Goal: Information Seeking & Learning: Learn about a topic

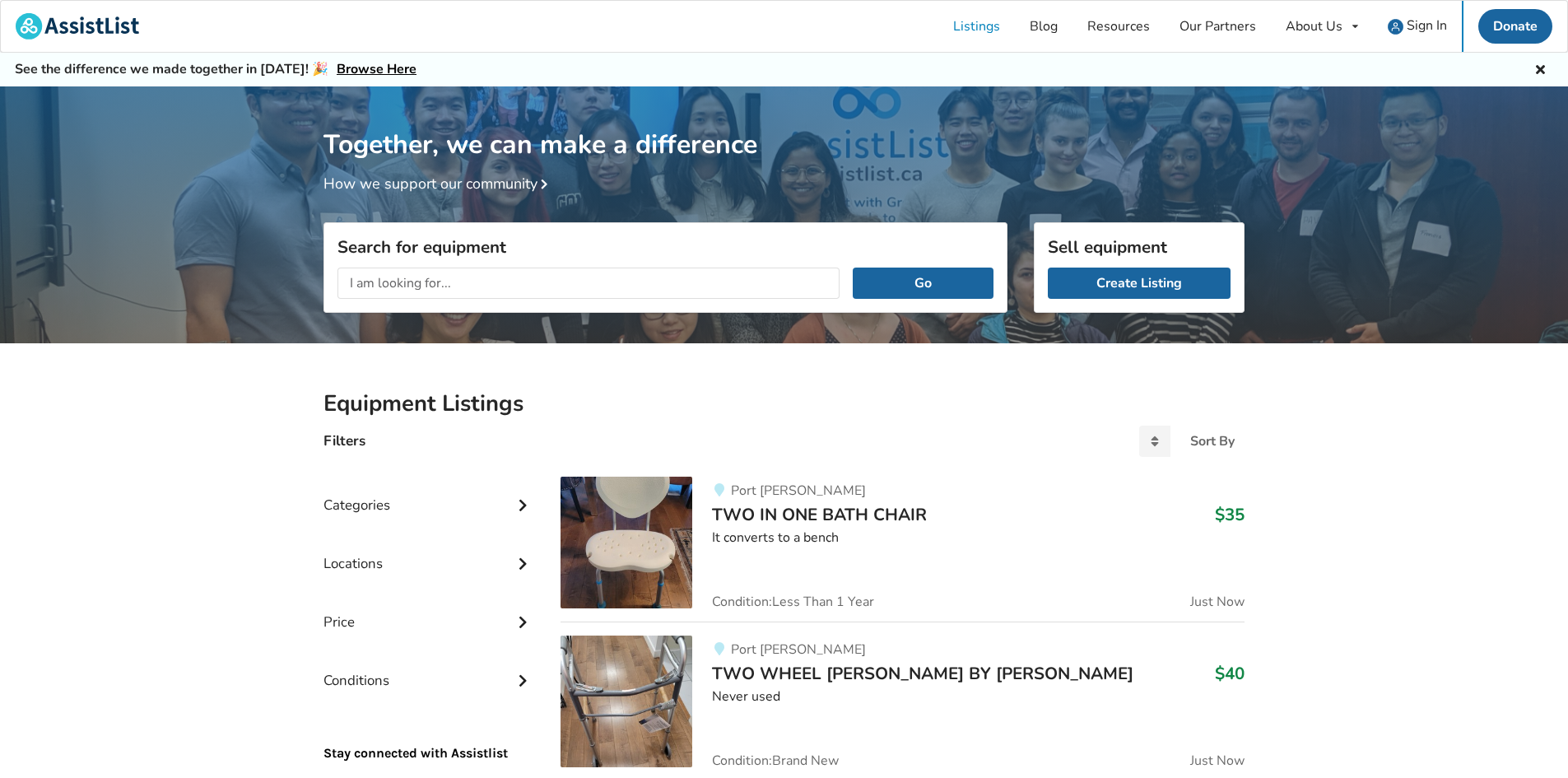
click at [442, 290] on input "text" at bounding box center [589, 284] width 502 height 32
click at [853, 268] on button "Go" at bounding box center [923, 284] width 141 height 32
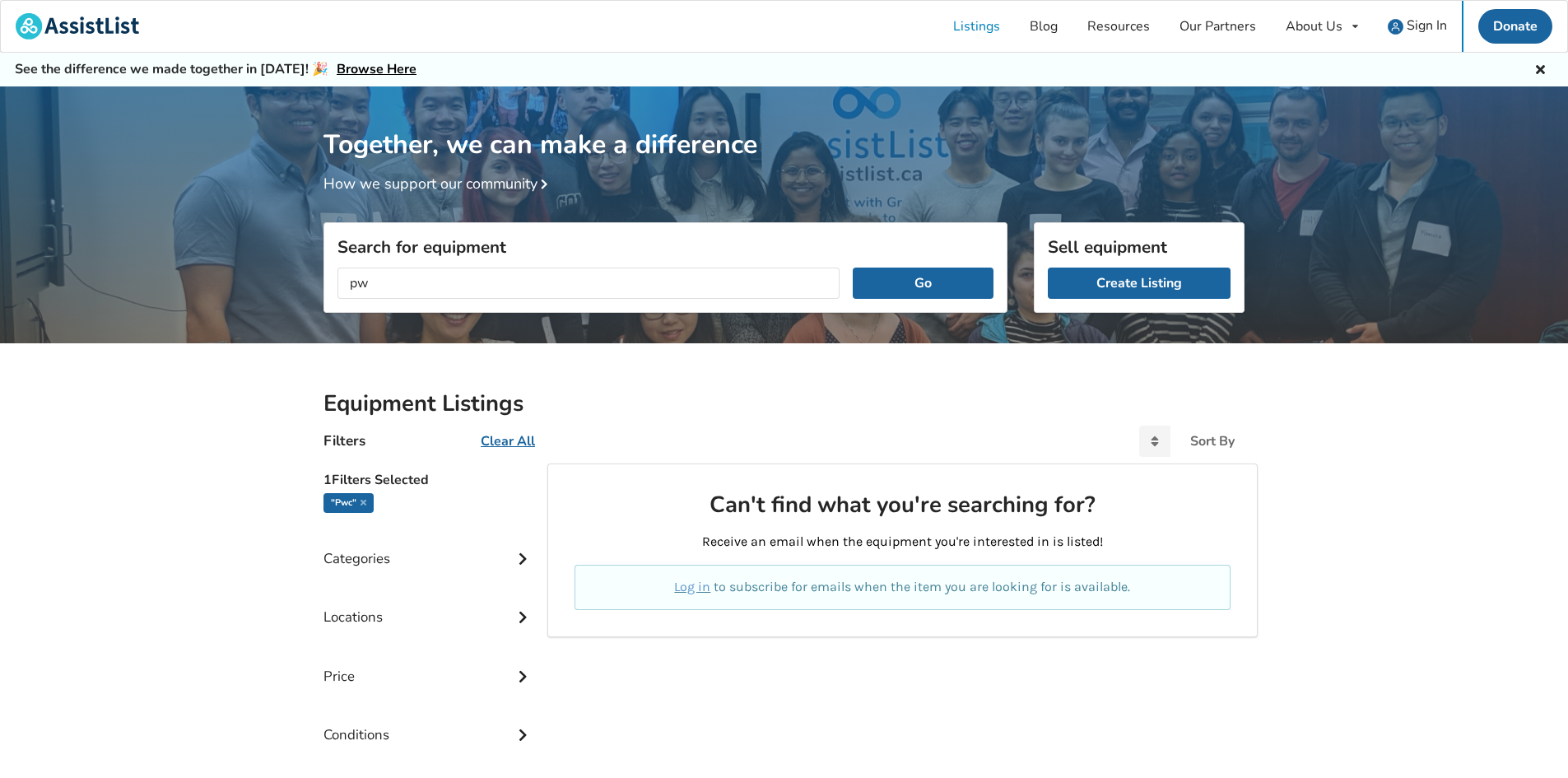
type input "p"
click at [398, 562] on div "Categories" at bounding box center [428, 546] width 211 height 58
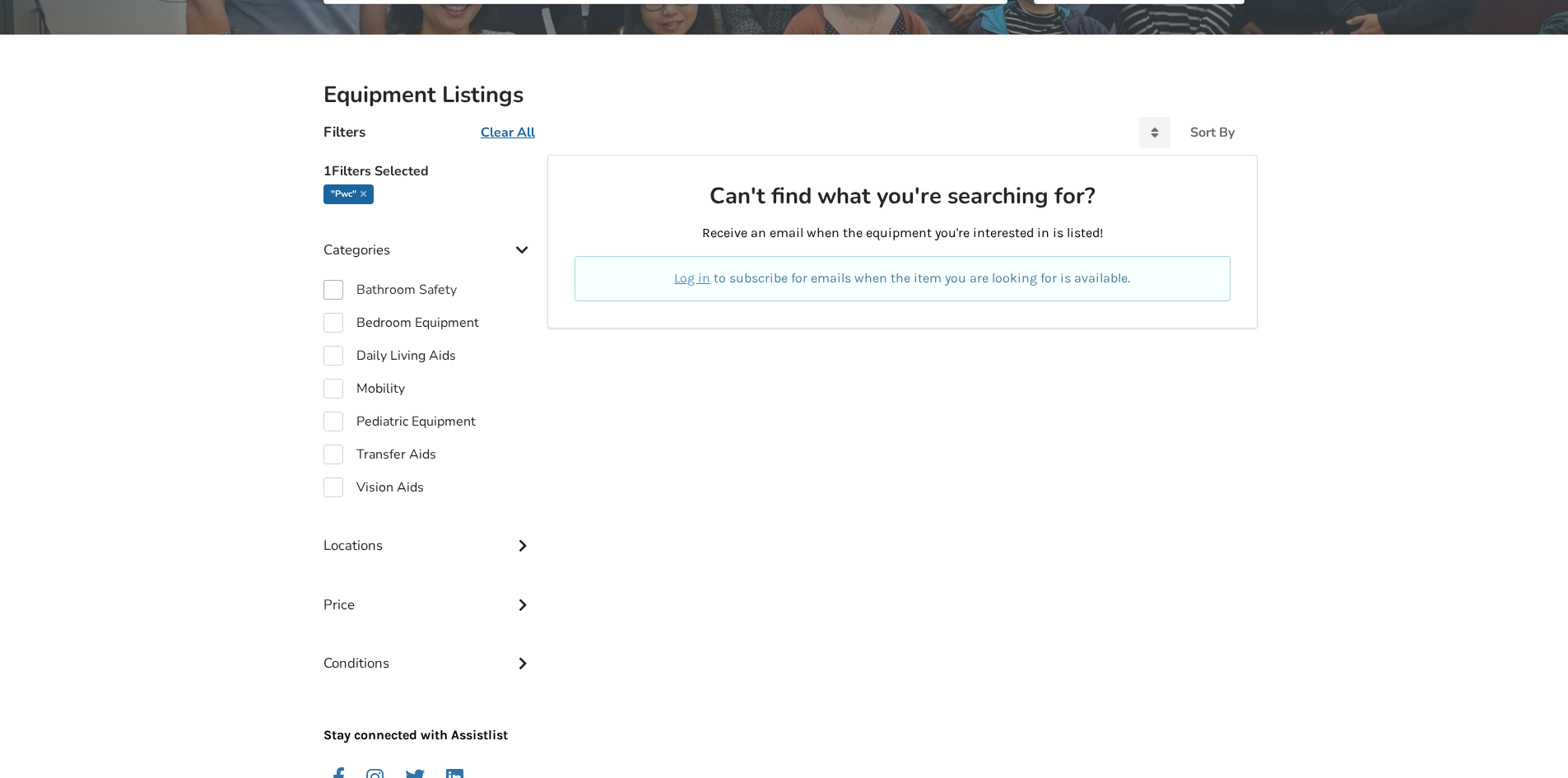
scroll to position [329, 0]
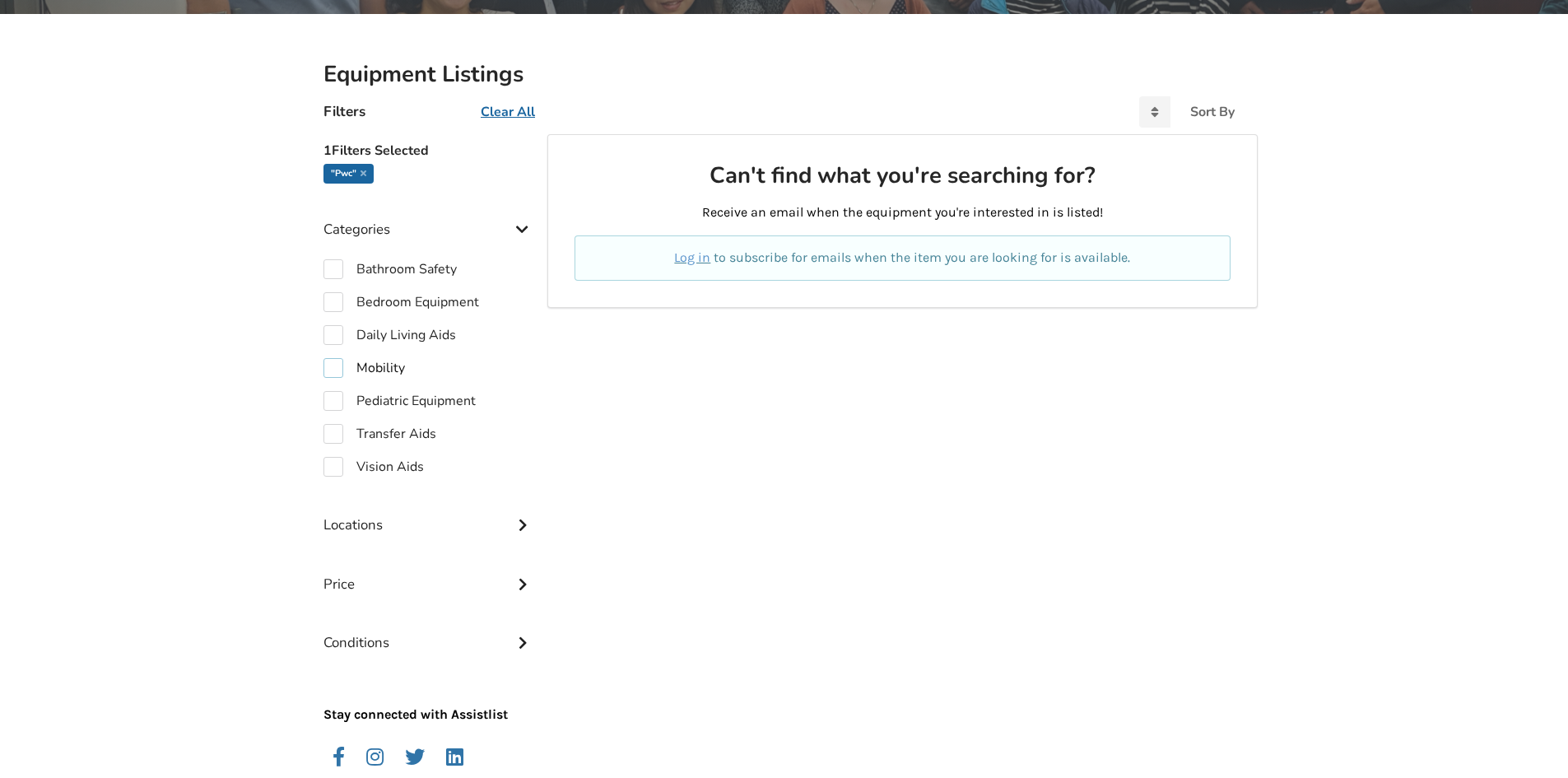
click at [374, 366] on label "Mobility" at bounding box center [364, 369] width 82 height 20
checkbox input "true"
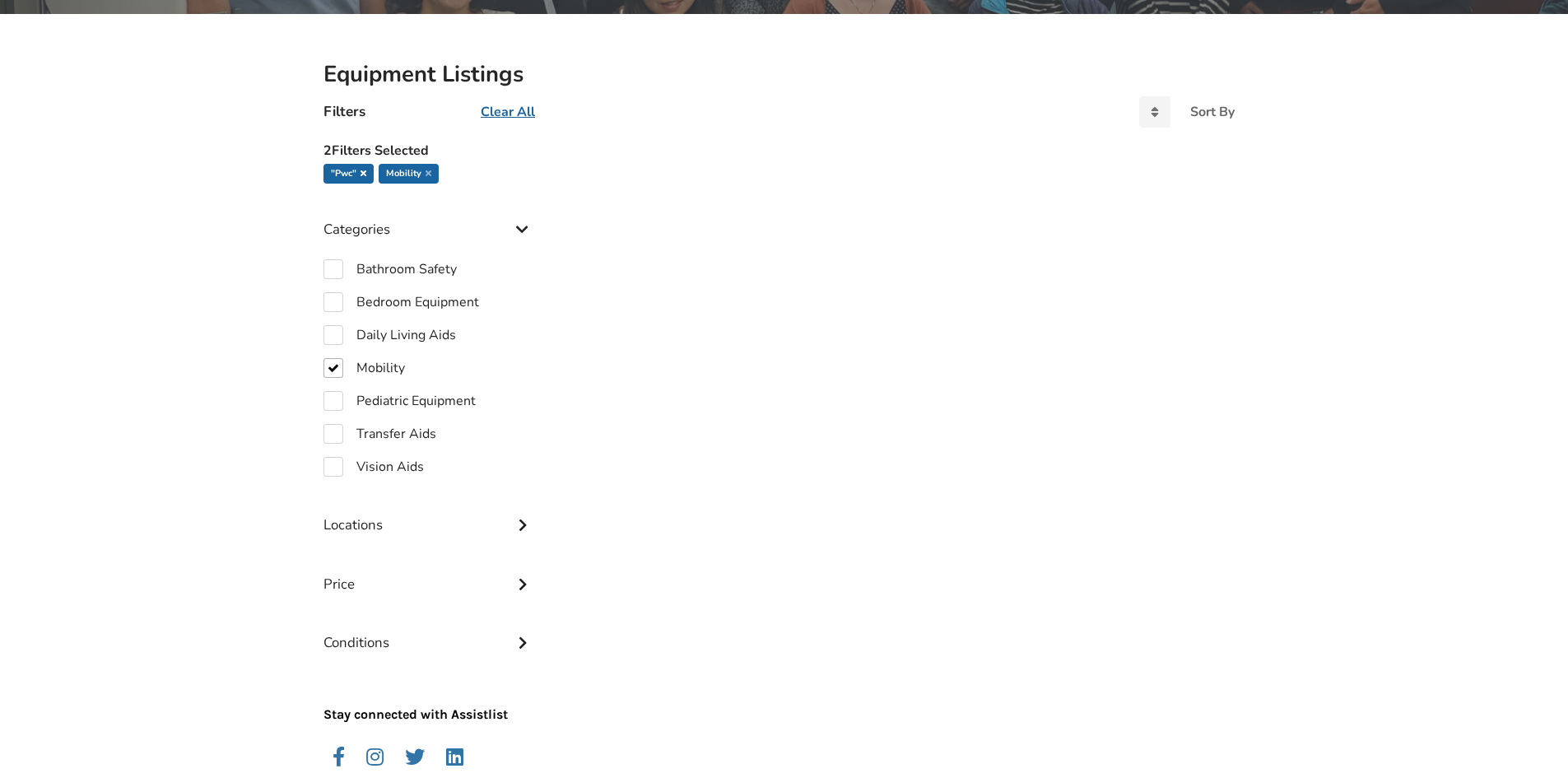
click at [363, 171] on icon at bounding box center [363, 173] width 6 height 8
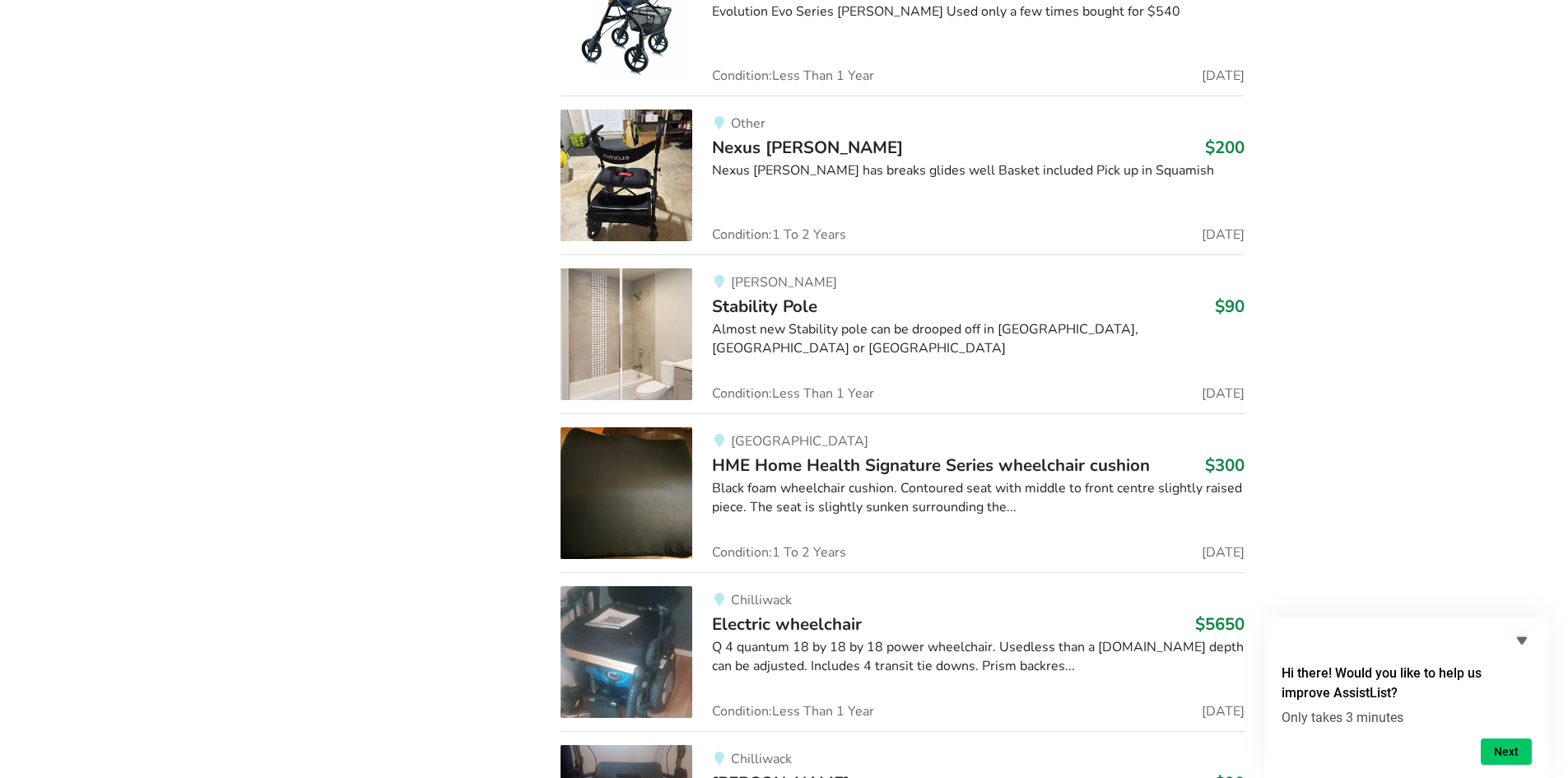
scroll to position [3047, 0]
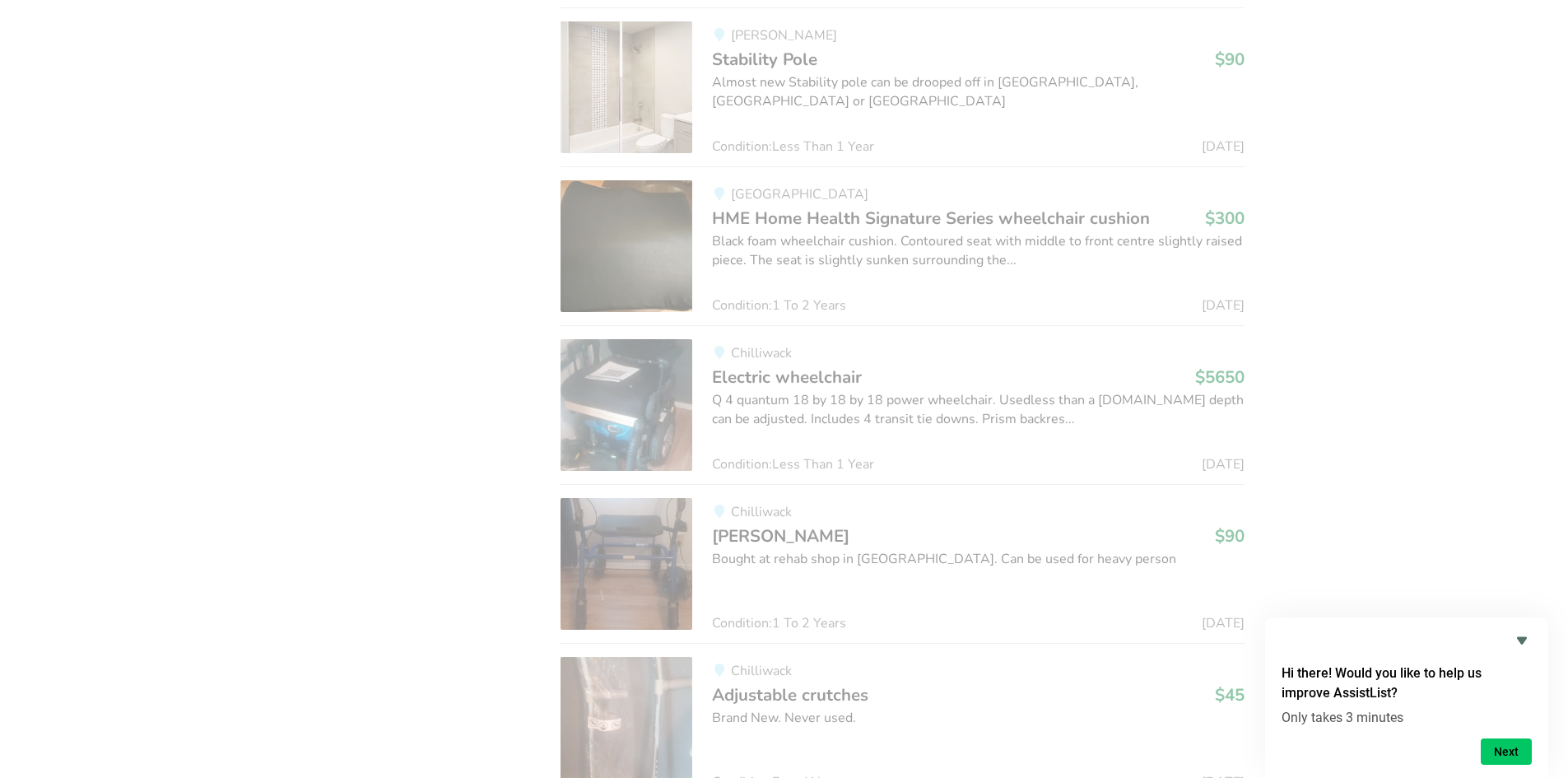
click at [409, 425] on div "1 Filters Selected Mobility Categories Bathroom Safety Bedroom Equipment Daily …" at bounding box center [428, 18] width 237 height 5204
click at [1516, 640] on icon "Hide survey" at bounding box center [1522, 640] width 20 height 20
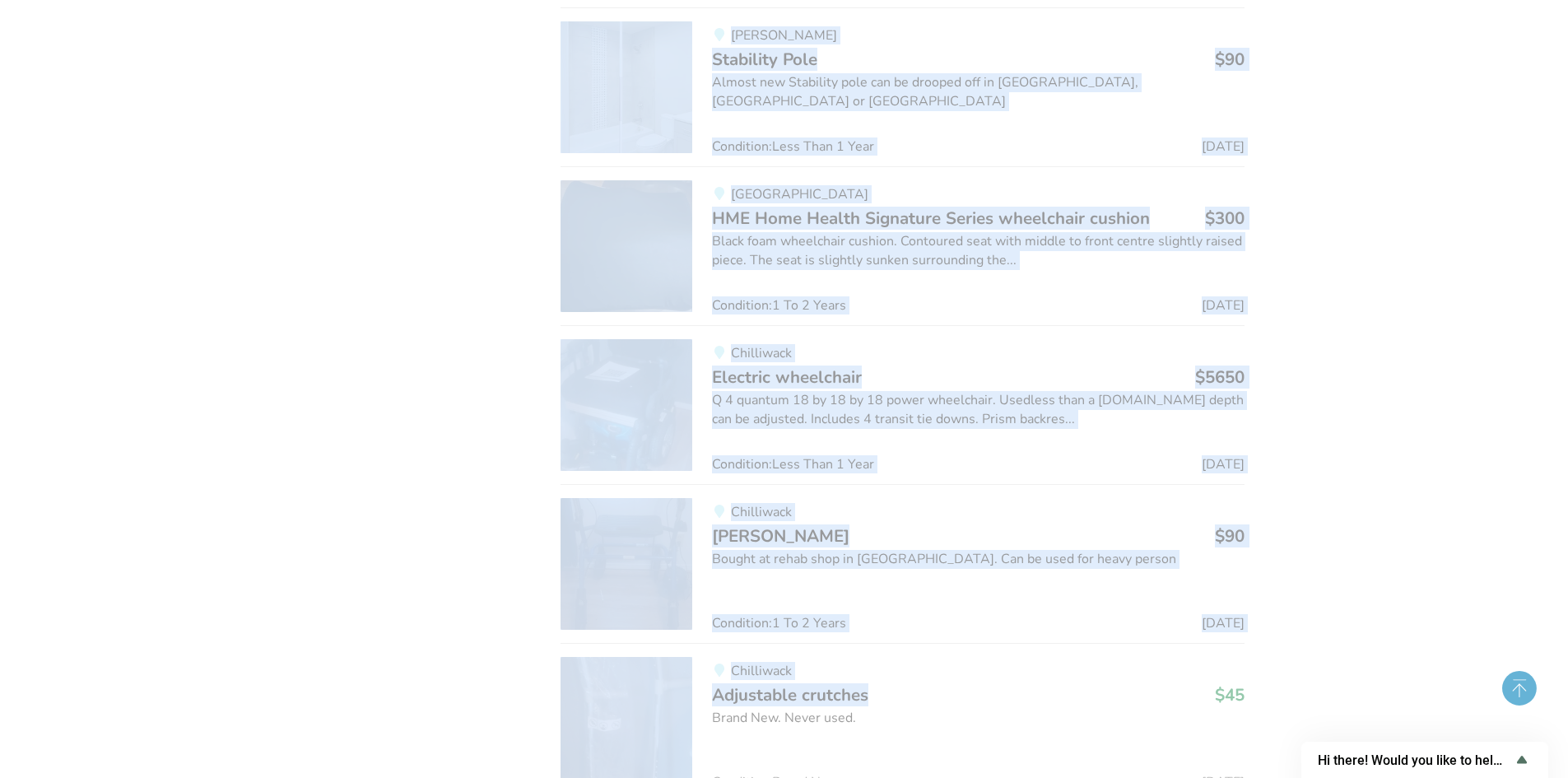
drag, startPoint x: 1512, startPoint y: 667, endPoint x: 1516, endPoint y: 683, distance: 16.5
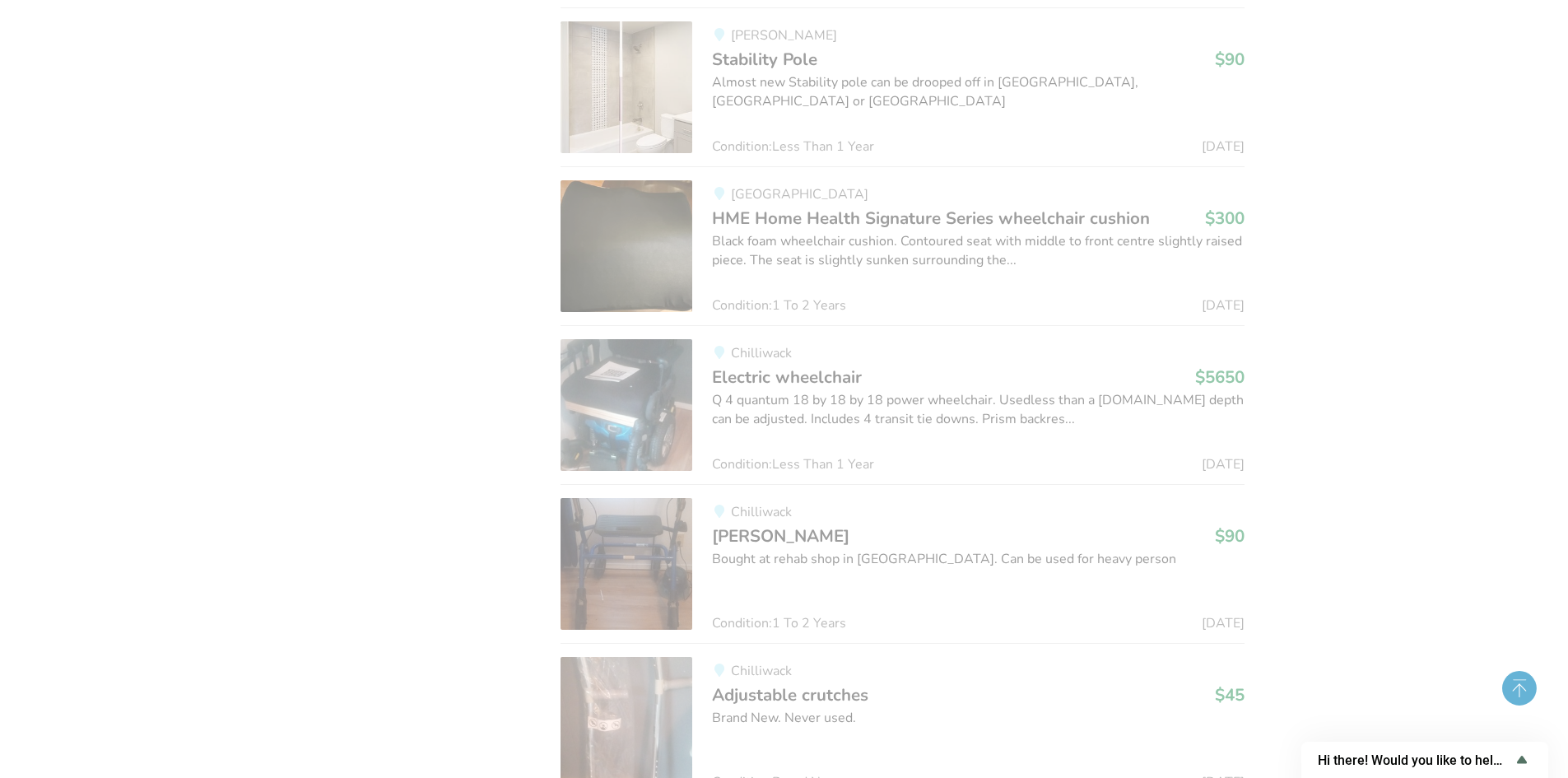
click at [1516, 683] on circle at bounding box center [1519, 688] width 34 height 34
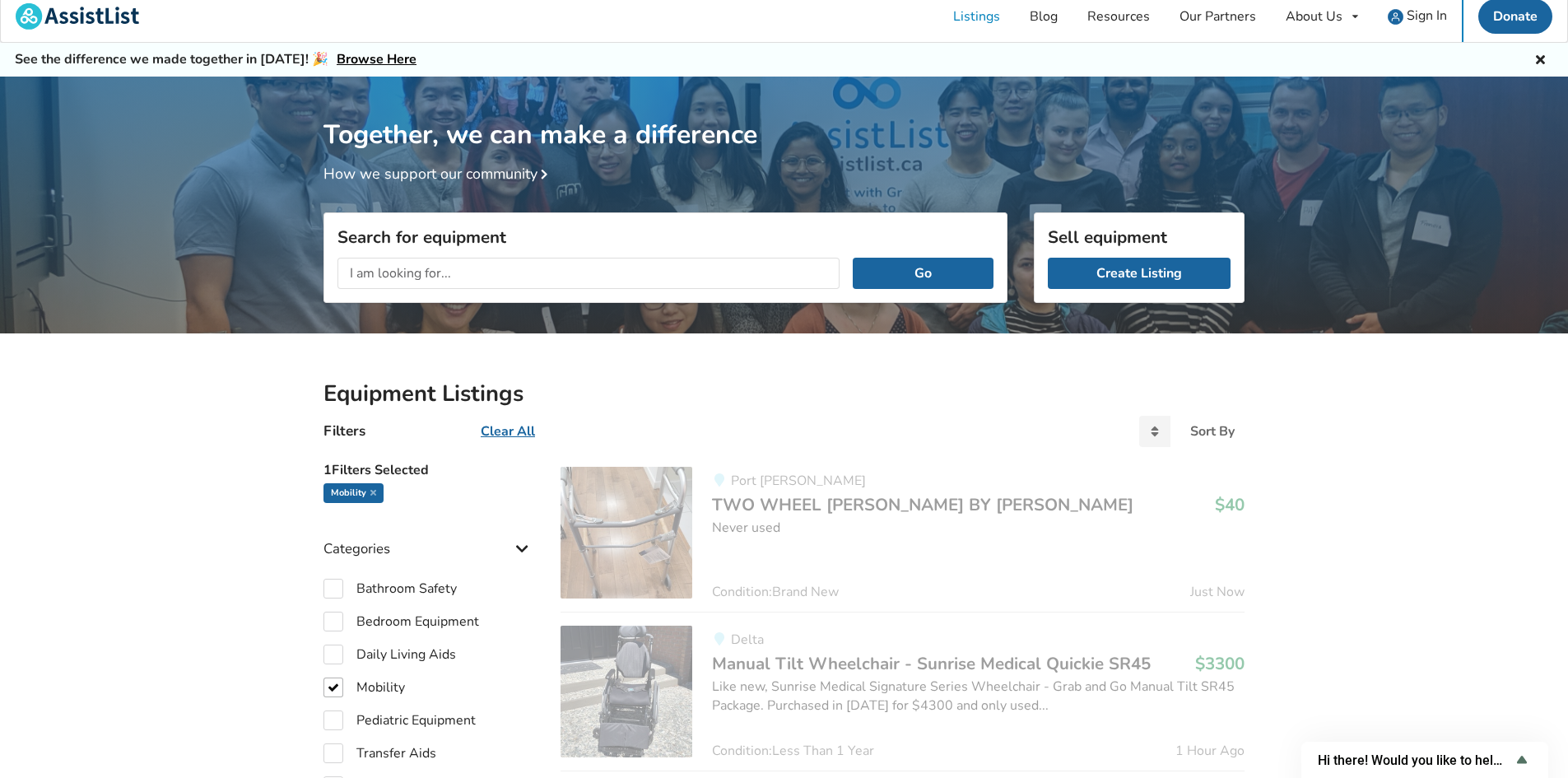
scroll to position [0, 0]
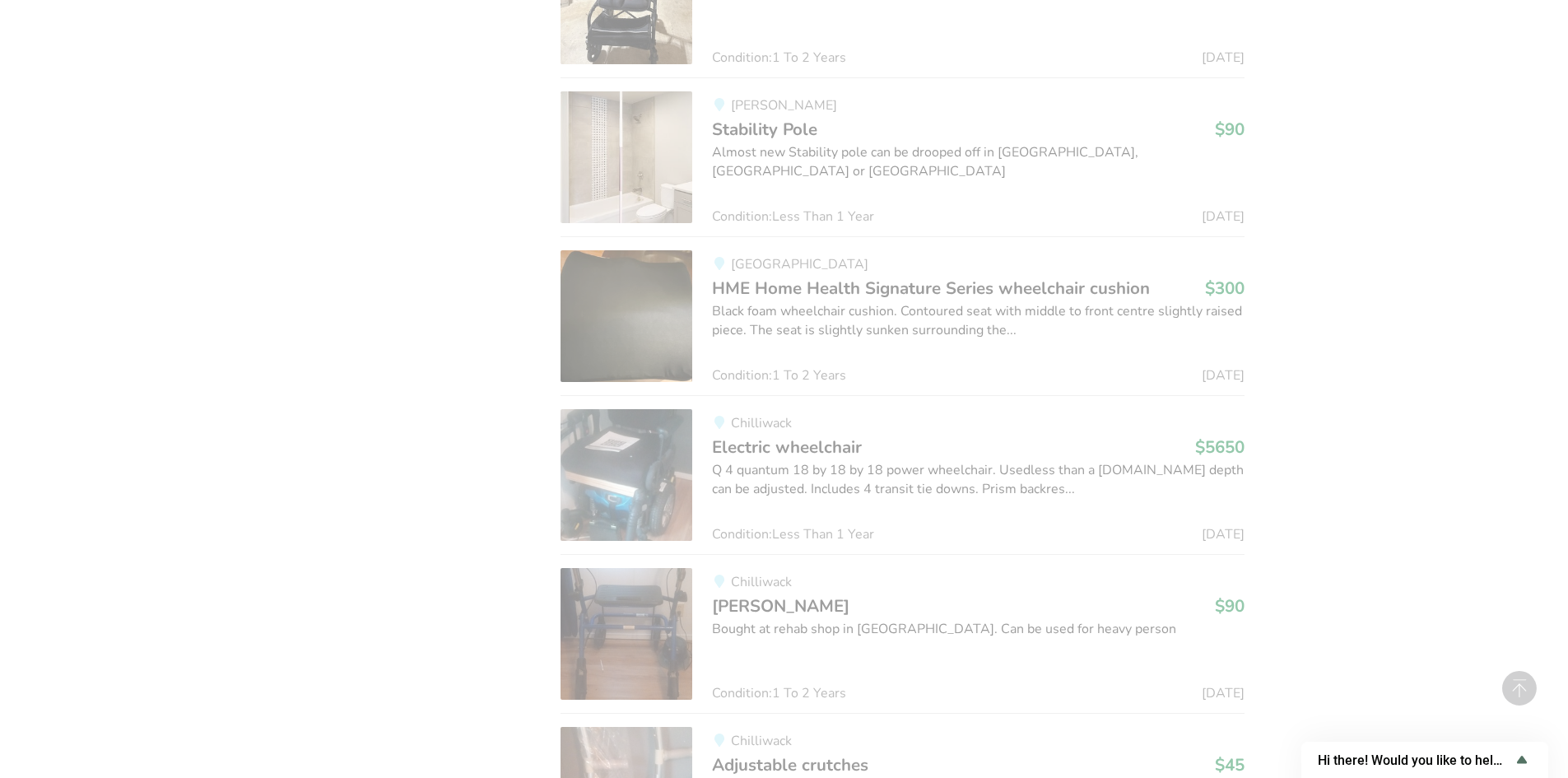
scroll to position [3376, 0]
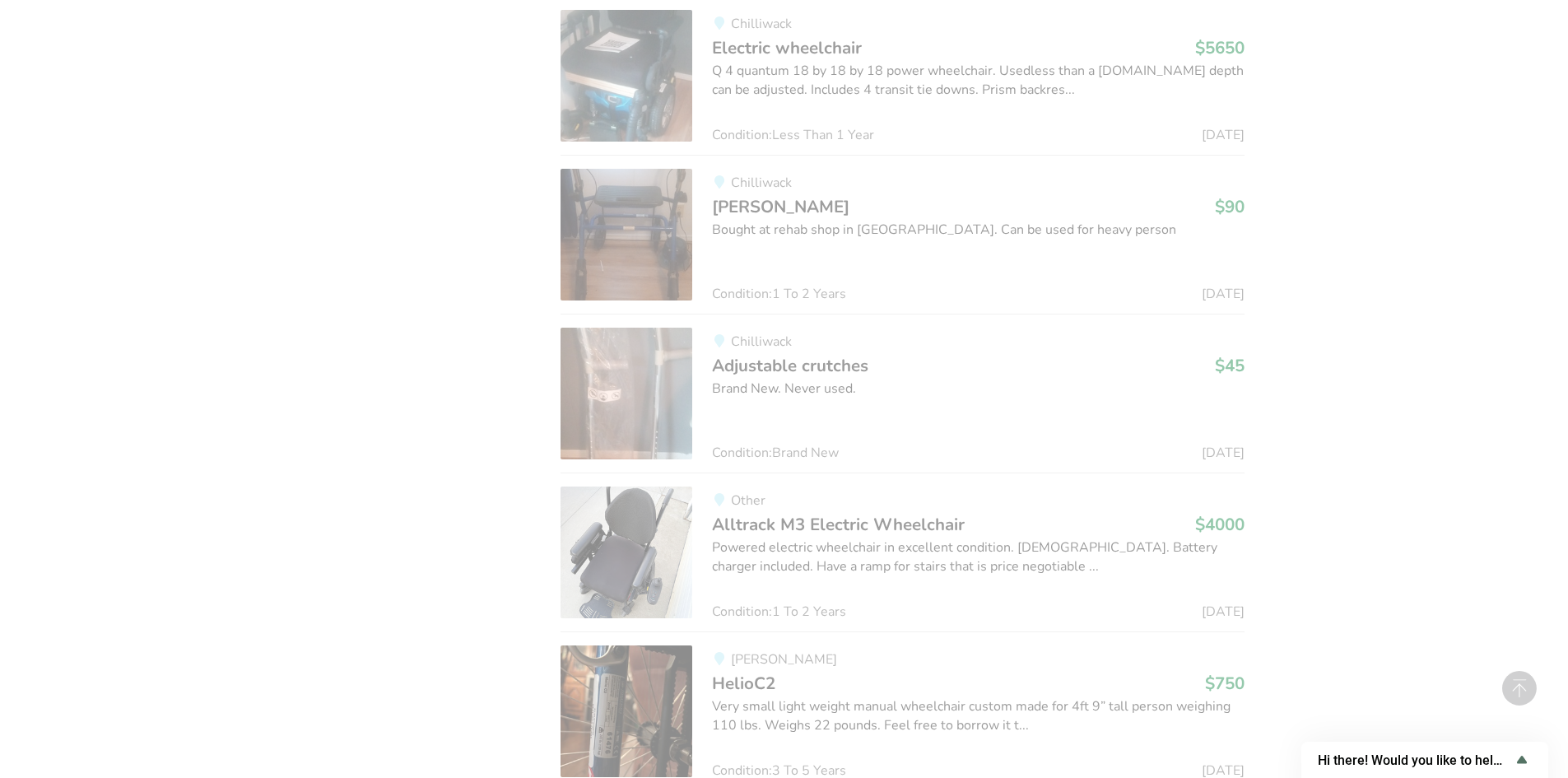
click at [614, 43] on img at bounding box center [626, 76] width 132 height 132
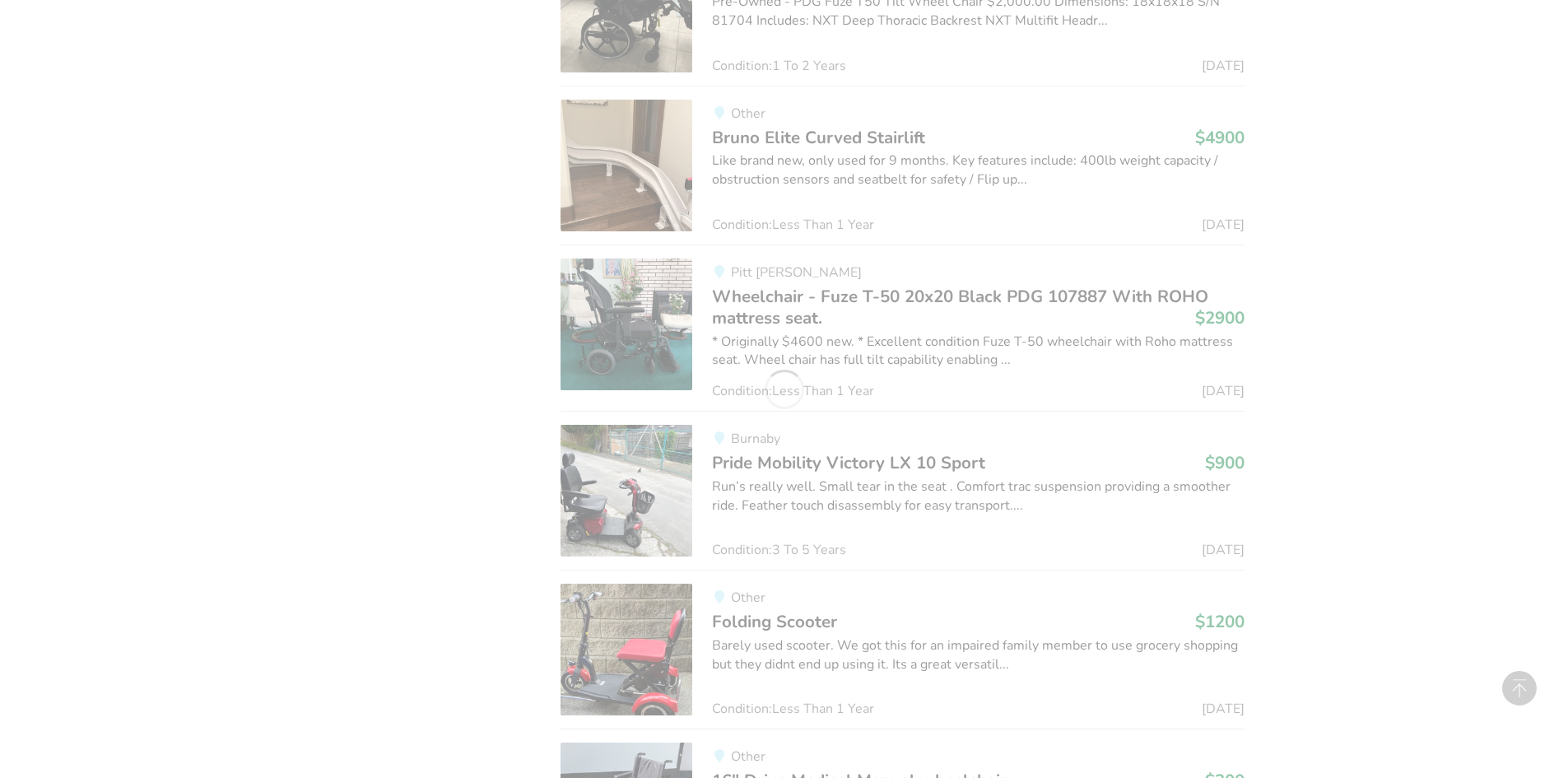
scroll to position [6441, 0]
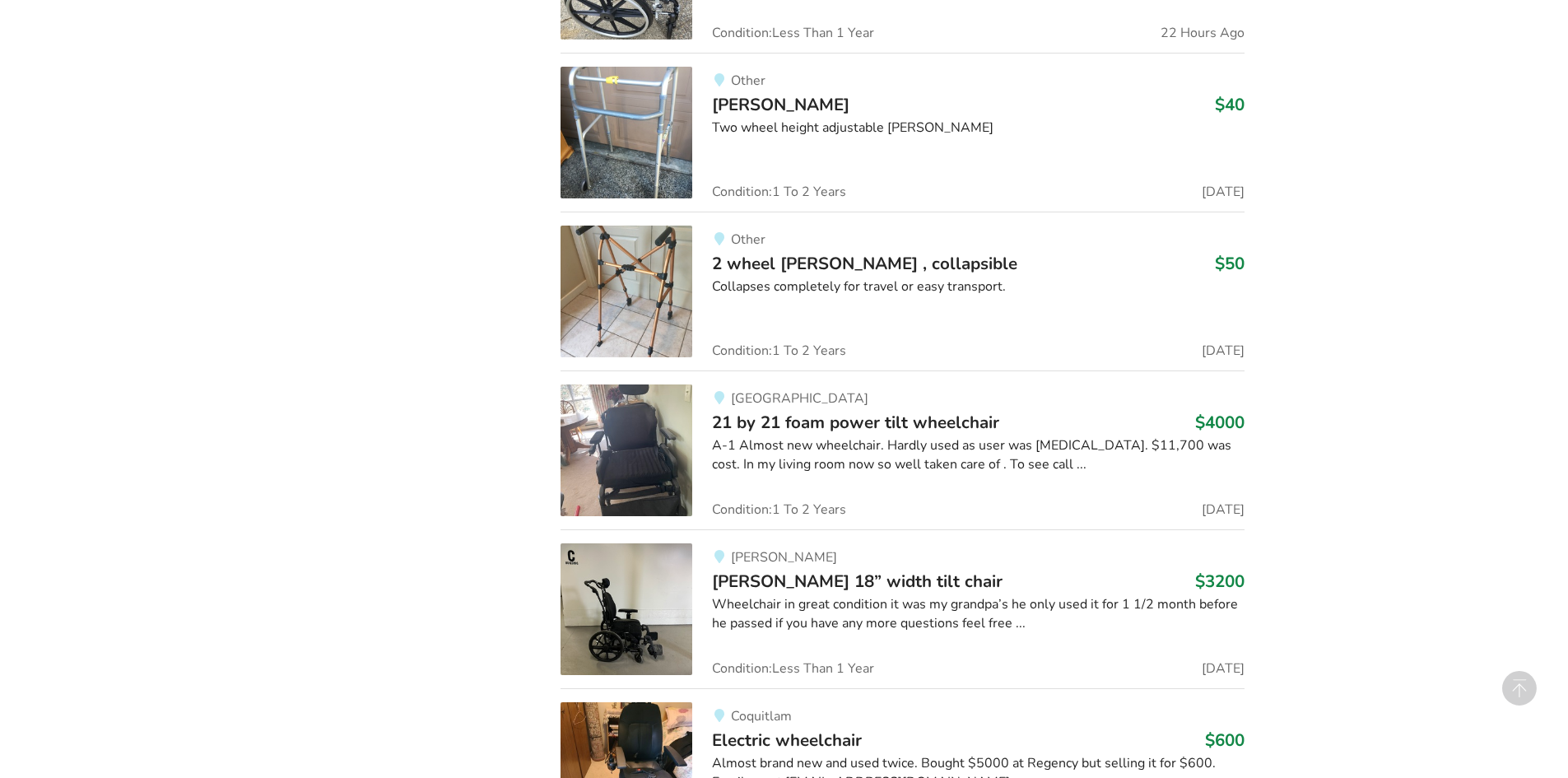
scroll to position [8052, 0]
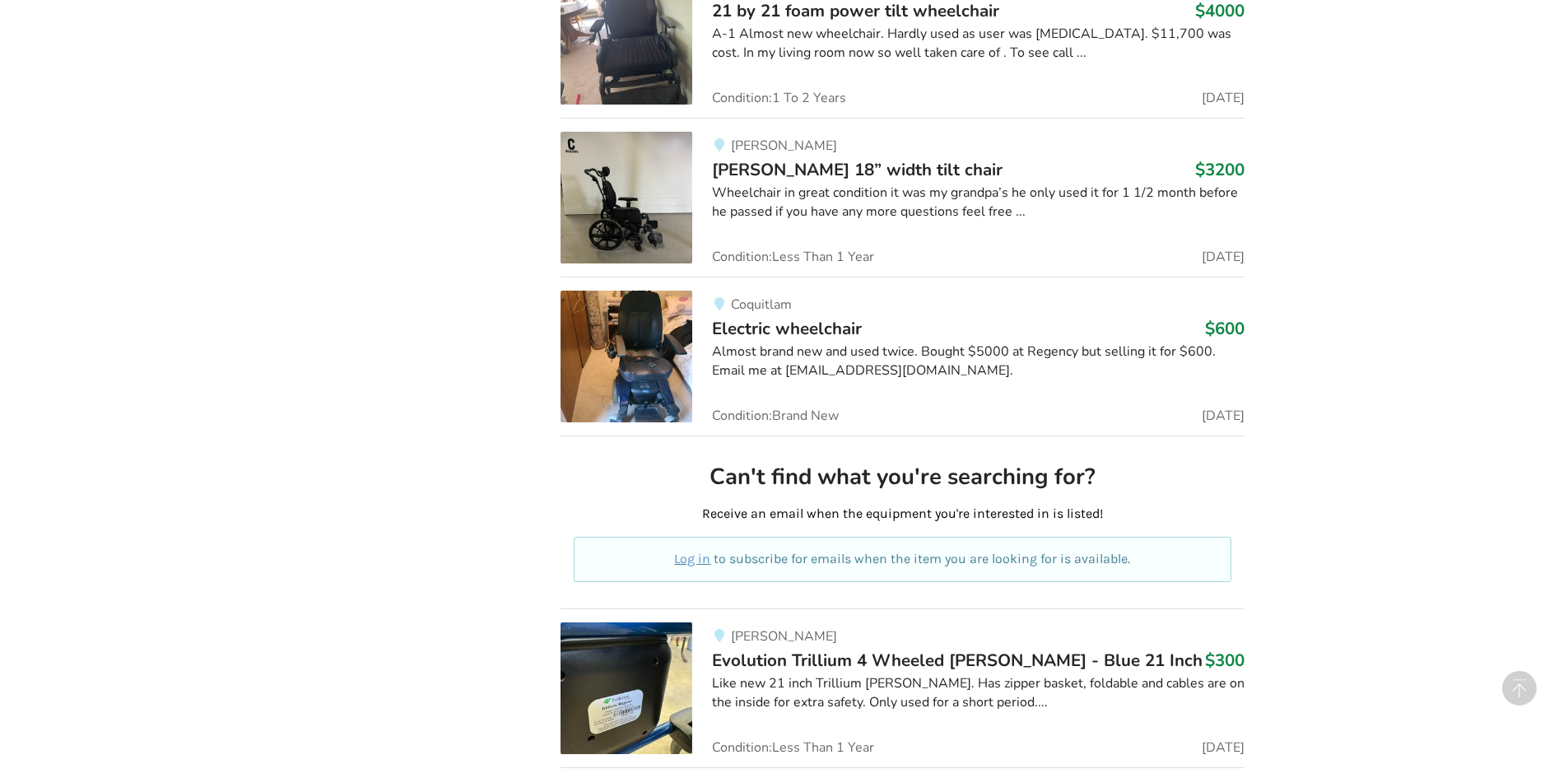
click at [628, 348] on img at bounding box center [626, 357] width 132 height 132
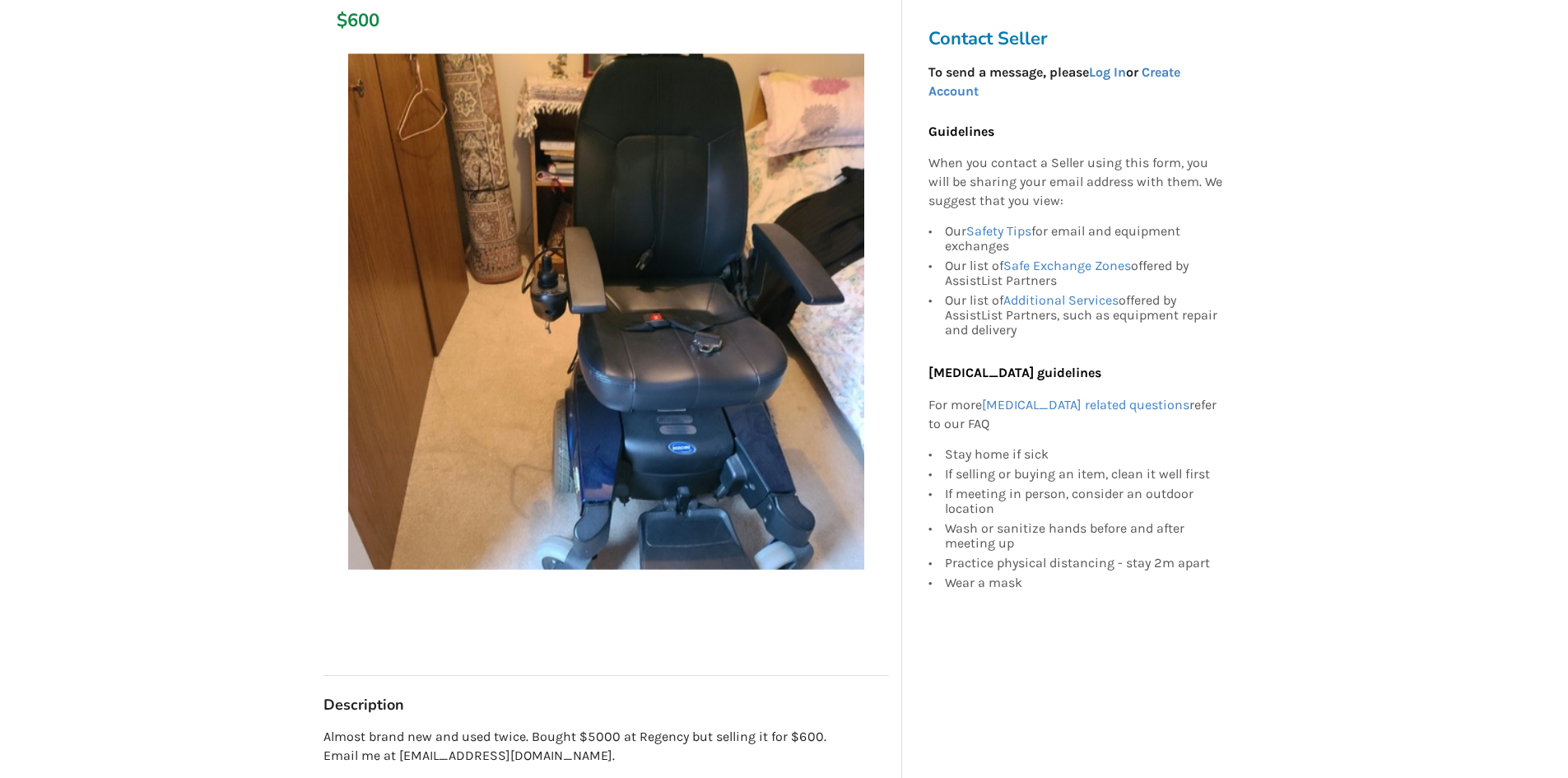
scroll to position [164, 0]
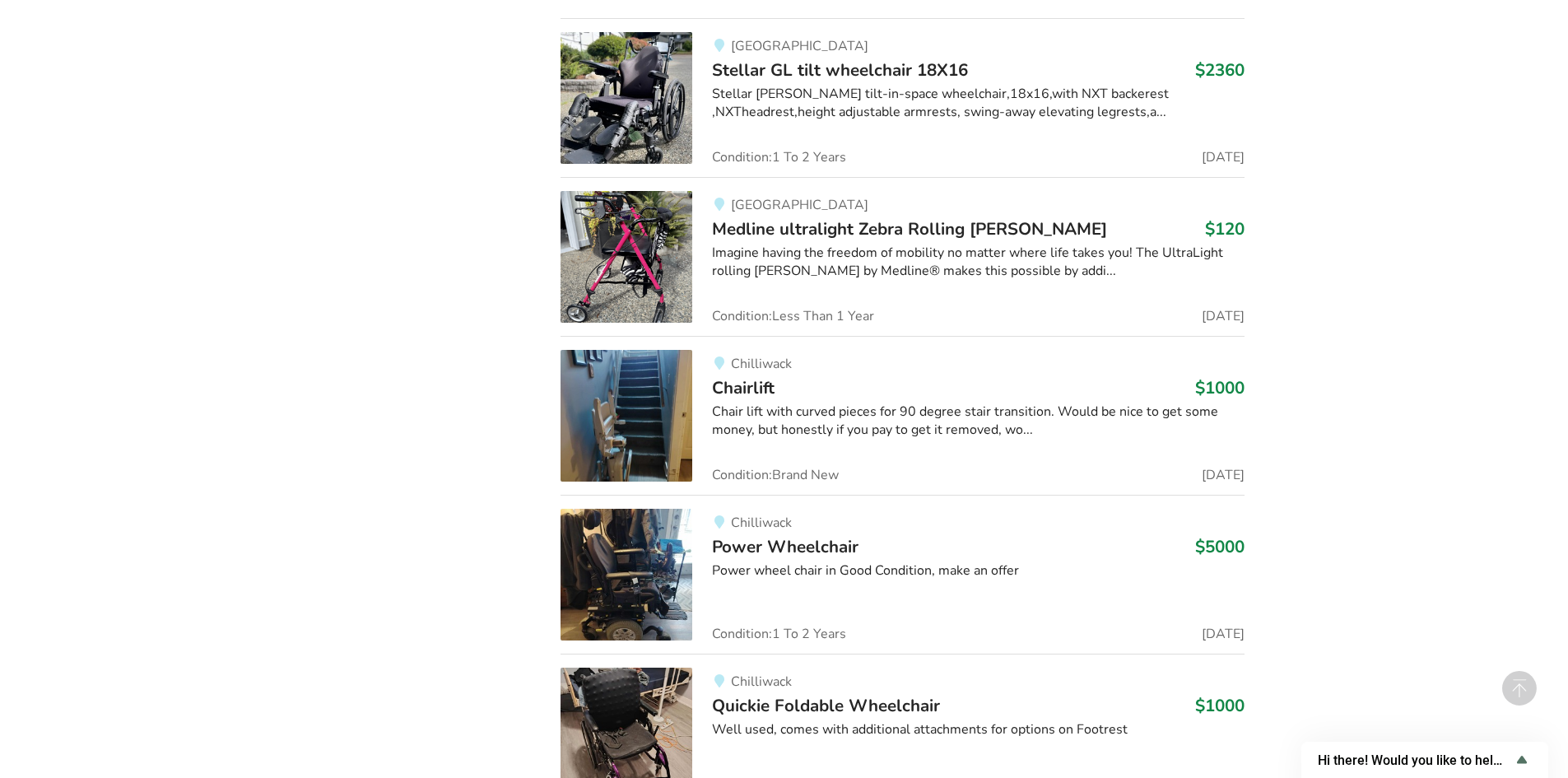
scroll to position [16696, 0]
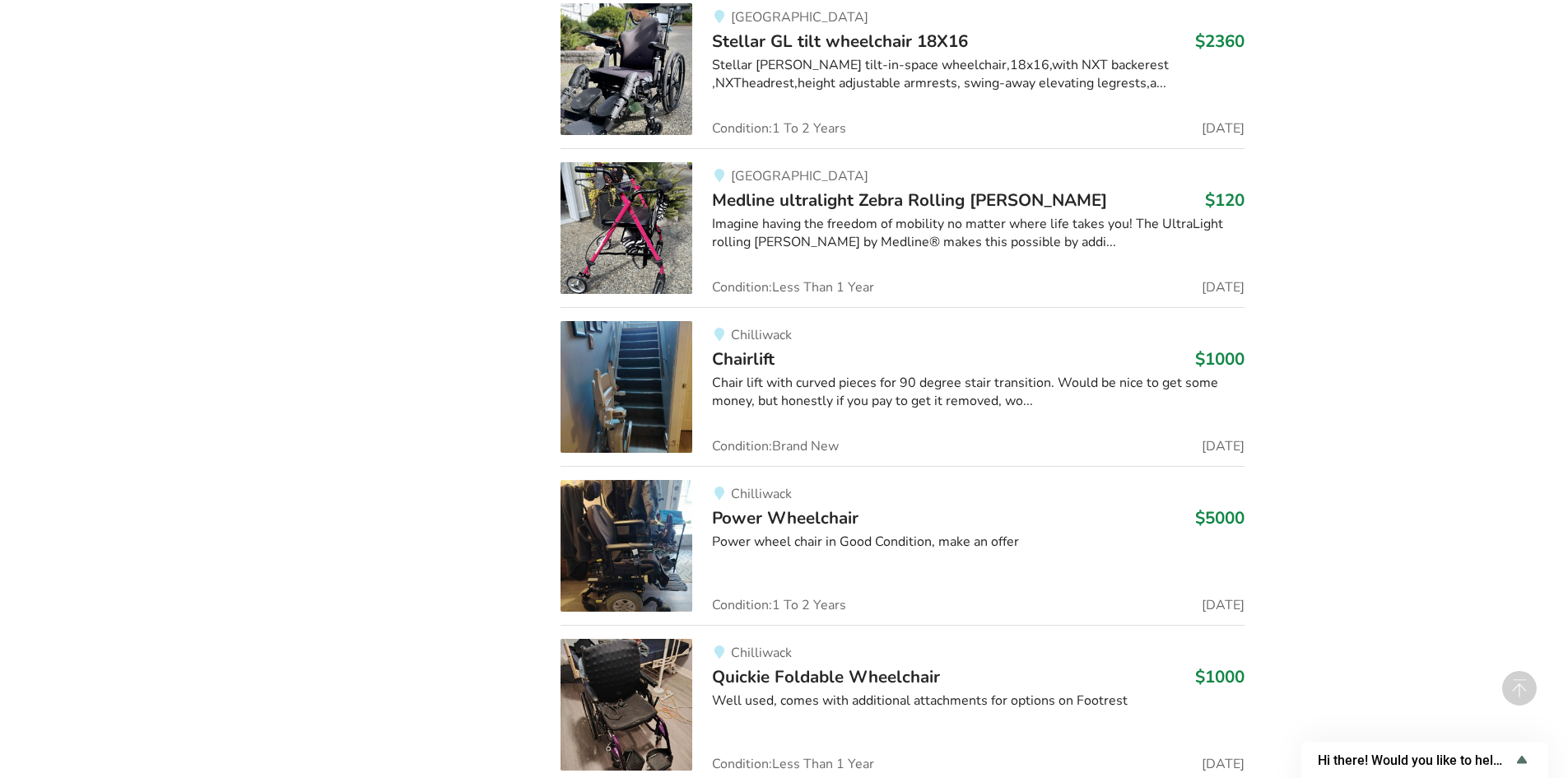
click at [645, 499] on img at bounding box center [626, 546] width 132 height 132
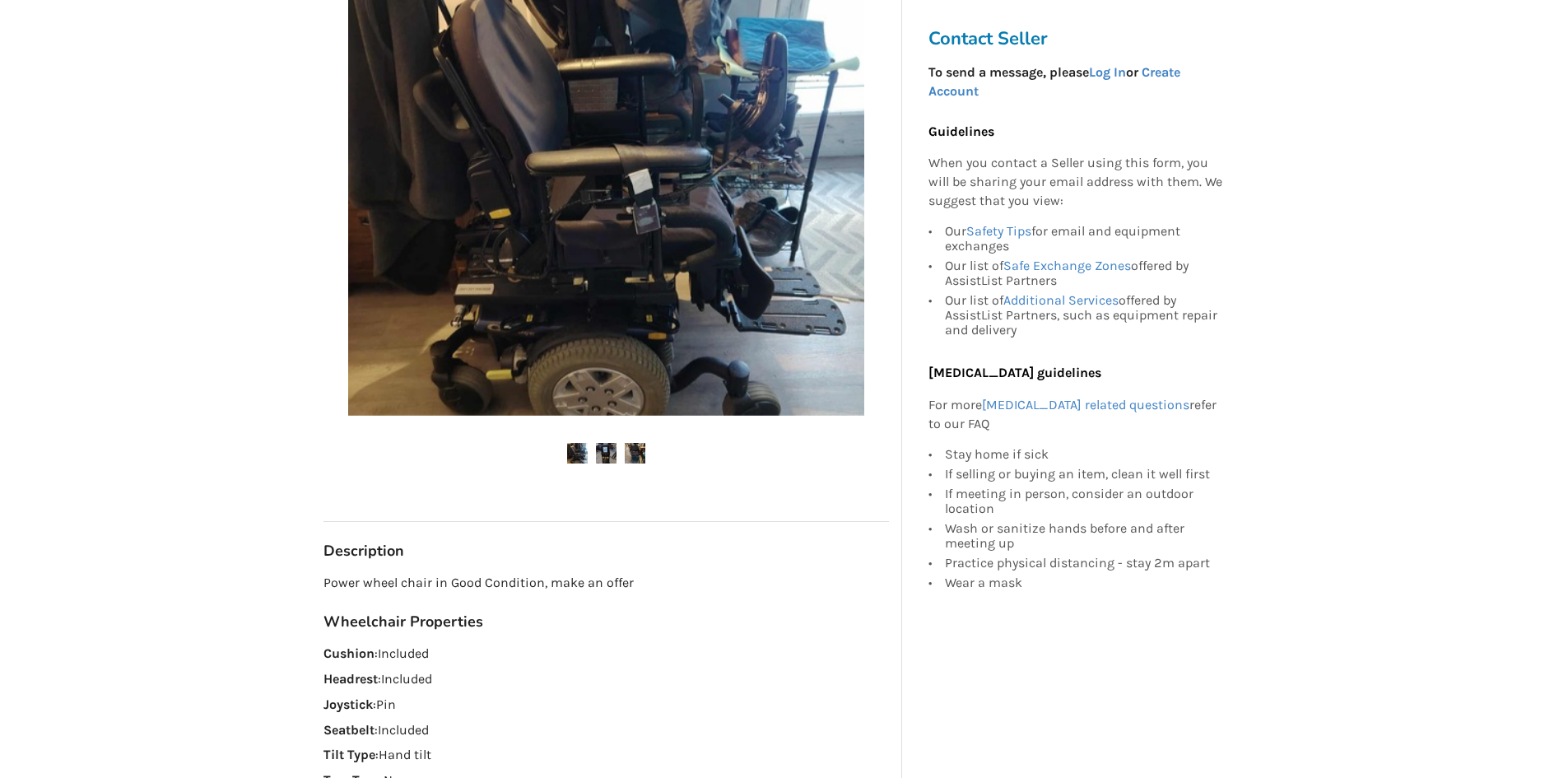
scroll to position [83, 0]
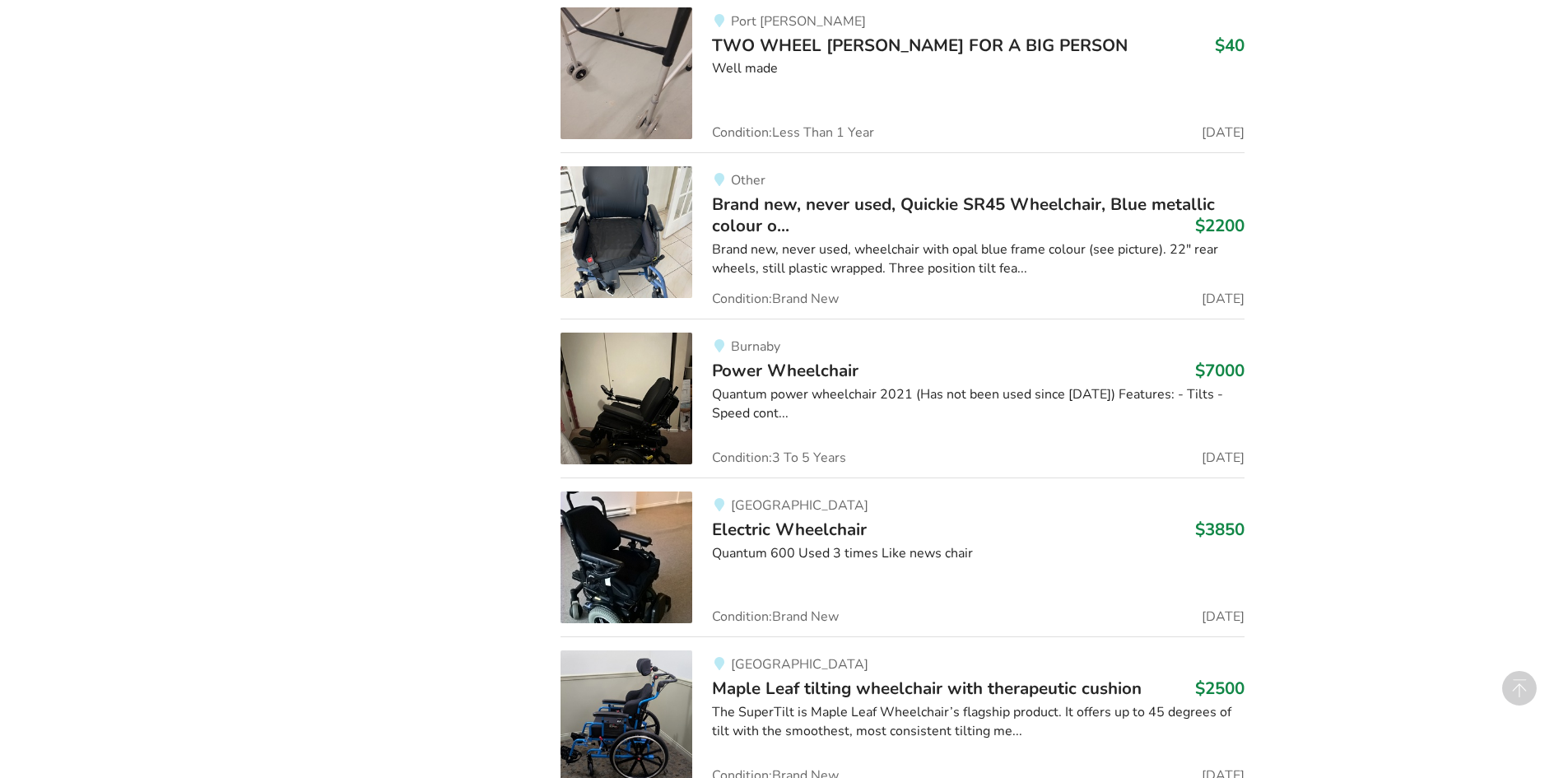
scroll to position [19495, 0]
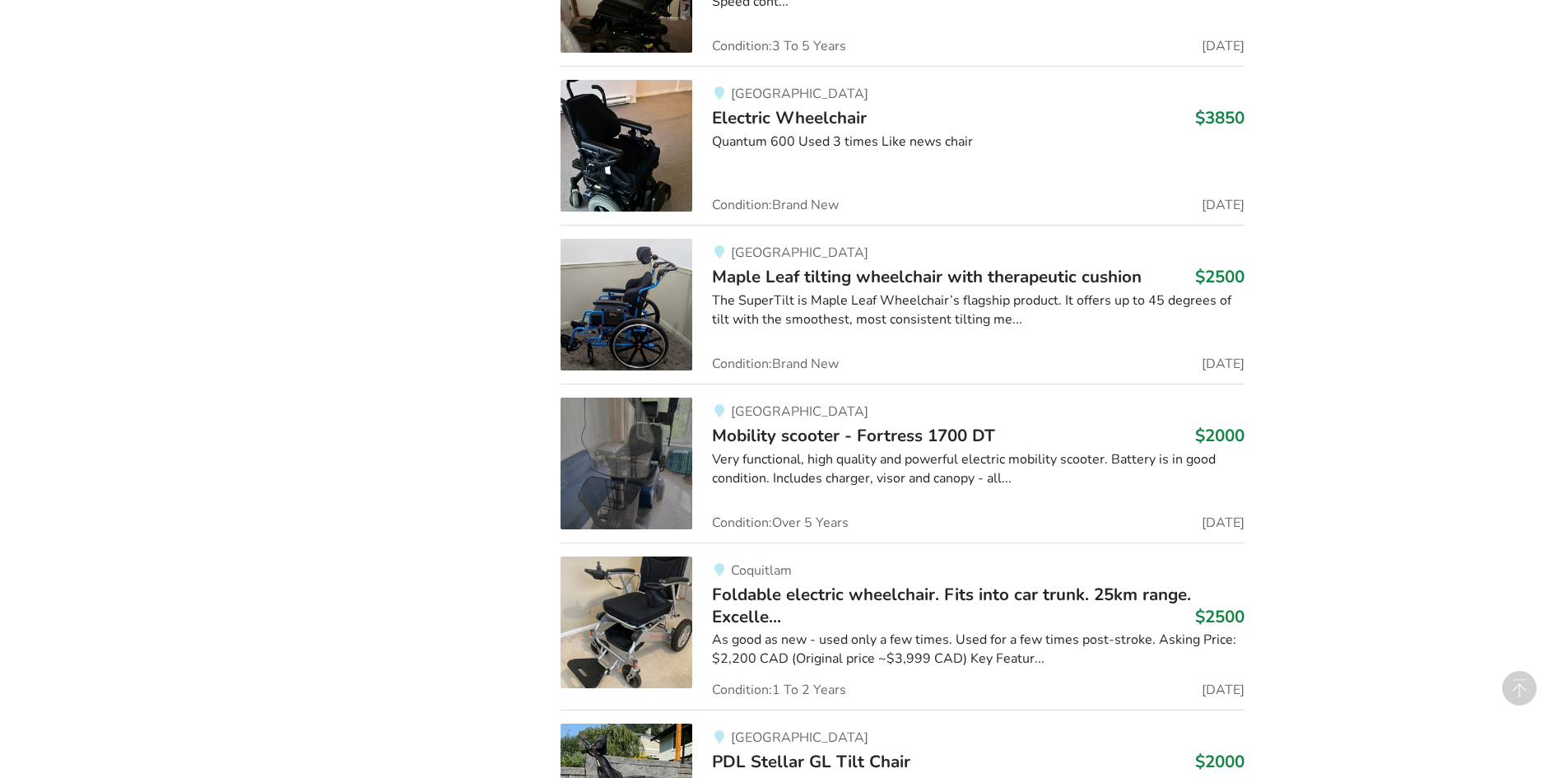
click at [604, 89] on img at bounding box center [626, 146] width 132 height 132
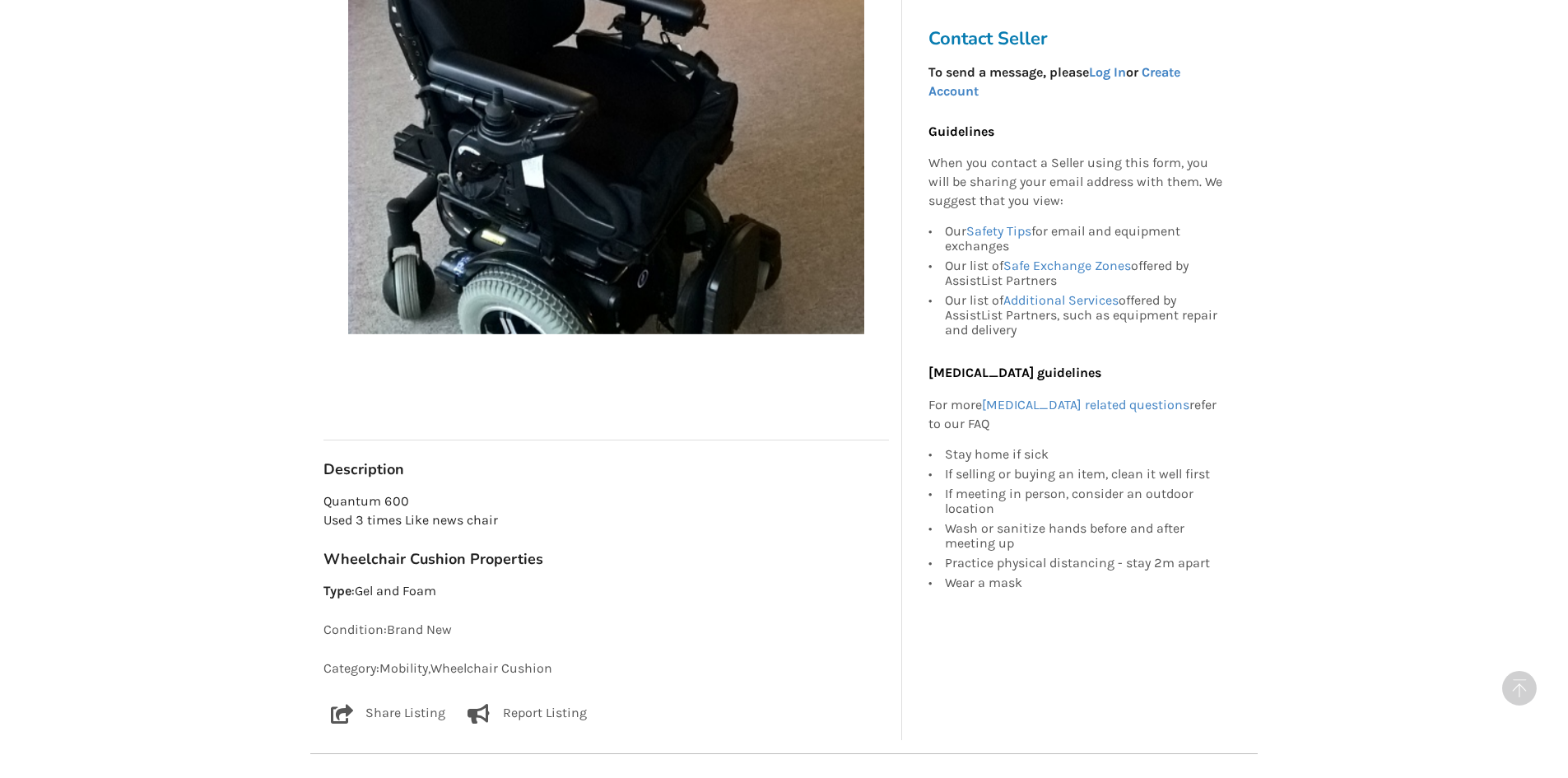
scroll to position [823, 0]
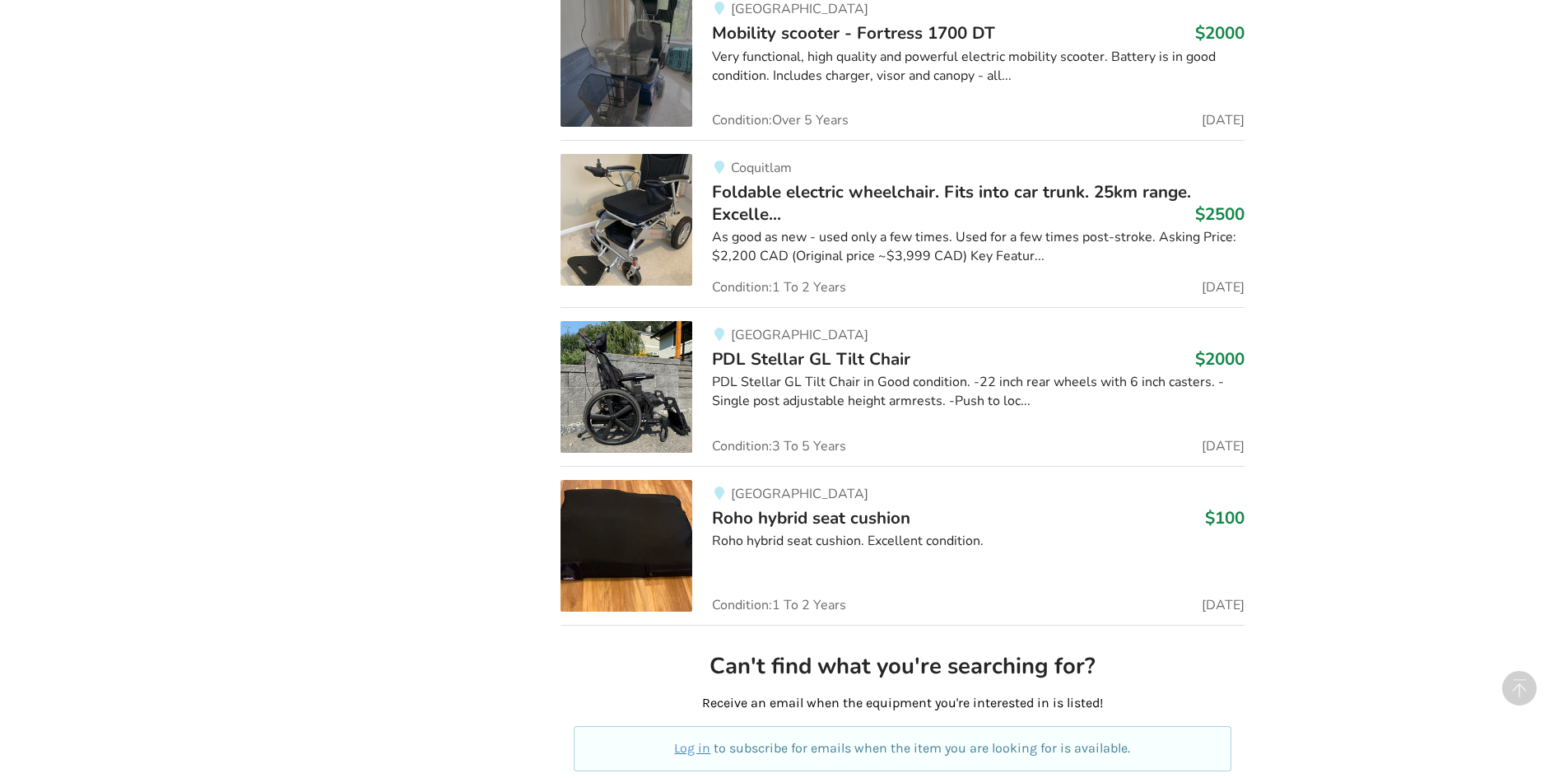
scroll to position [20474, 0]
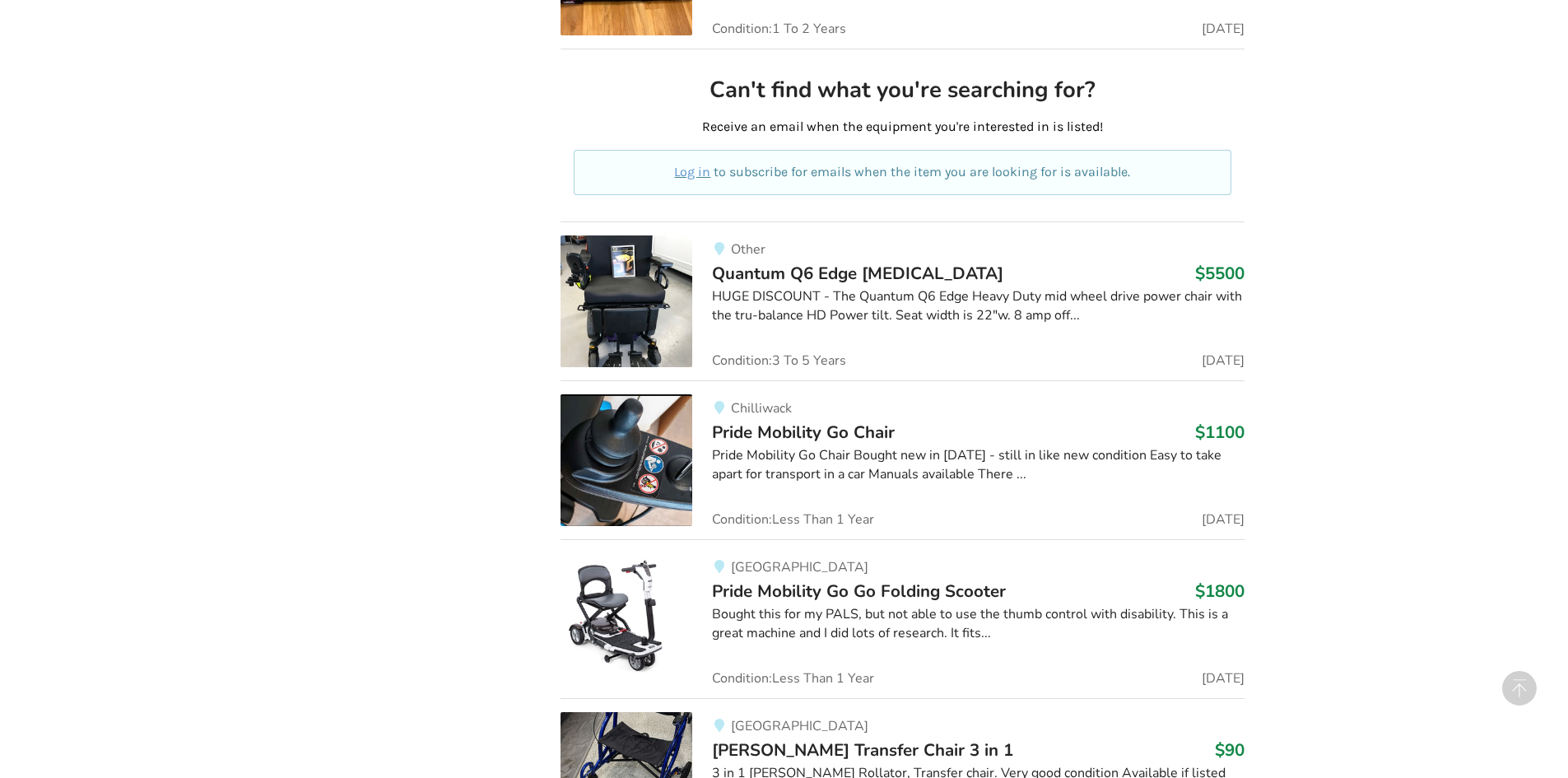
click at [632, 264] on img at bounding box center [626, 301] width 132 height 132
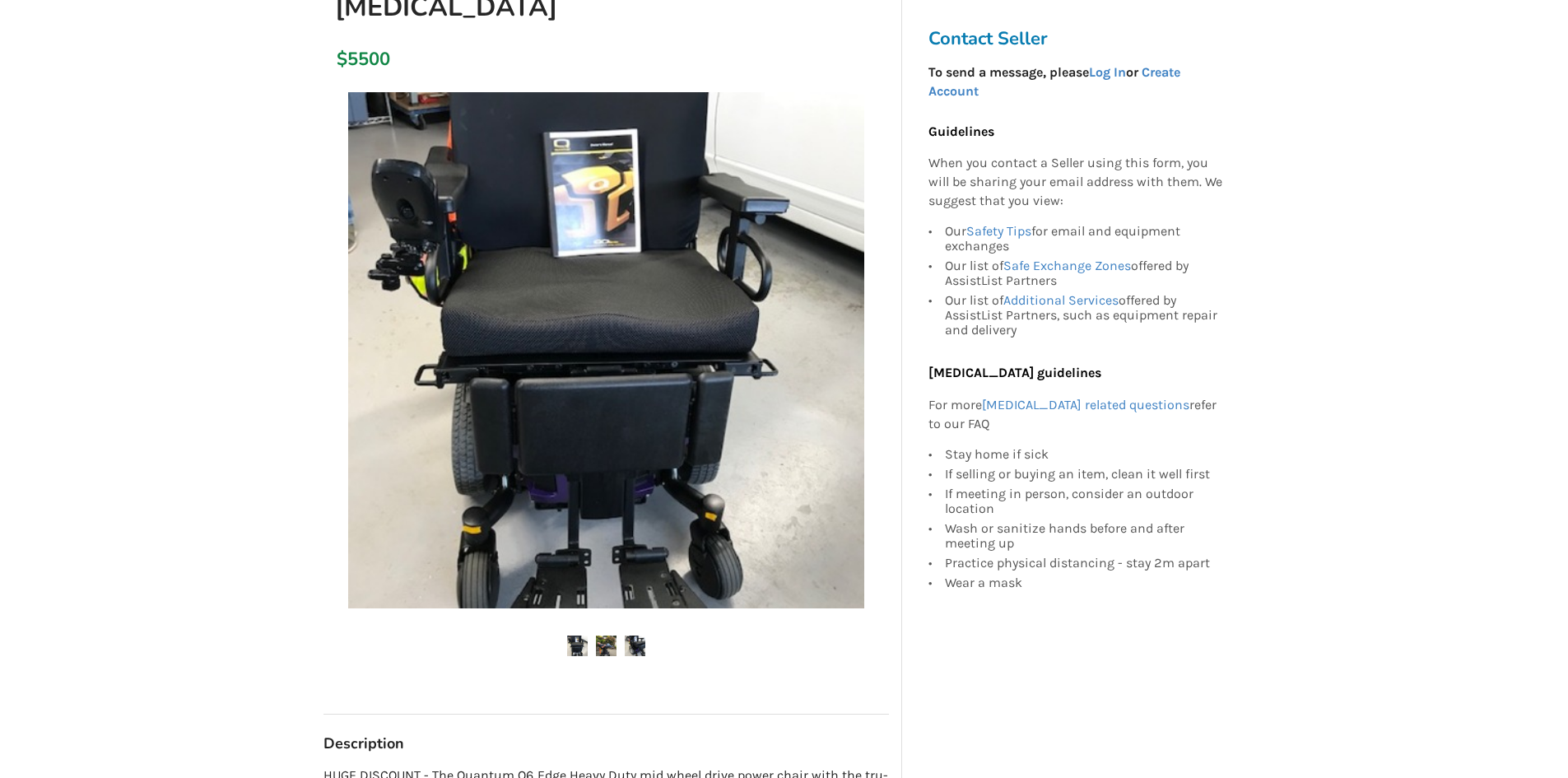
scroll to position [247, 0]
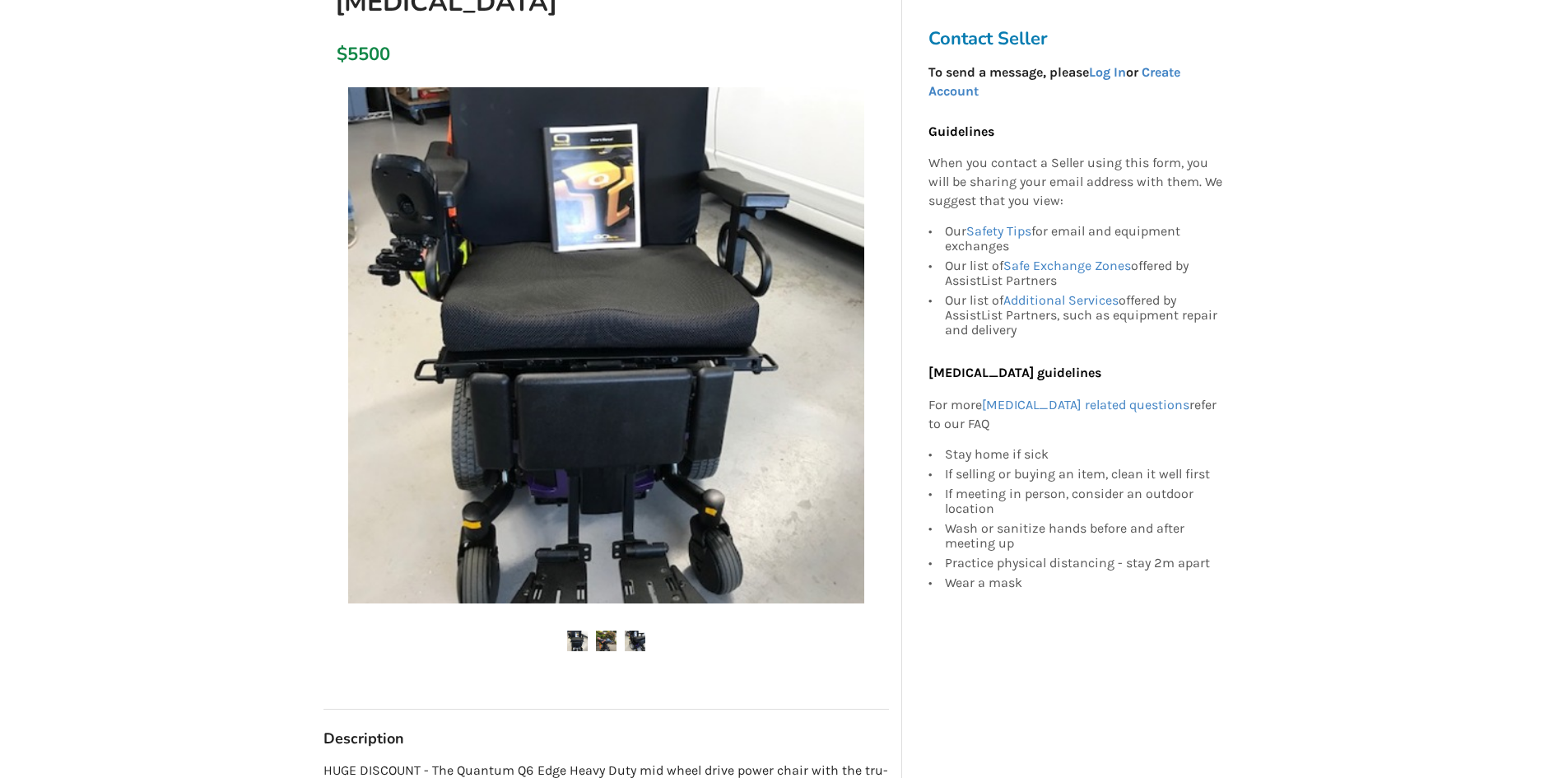
click at [602, 643] on img at bounding box center [606, 640] width 21 height 21
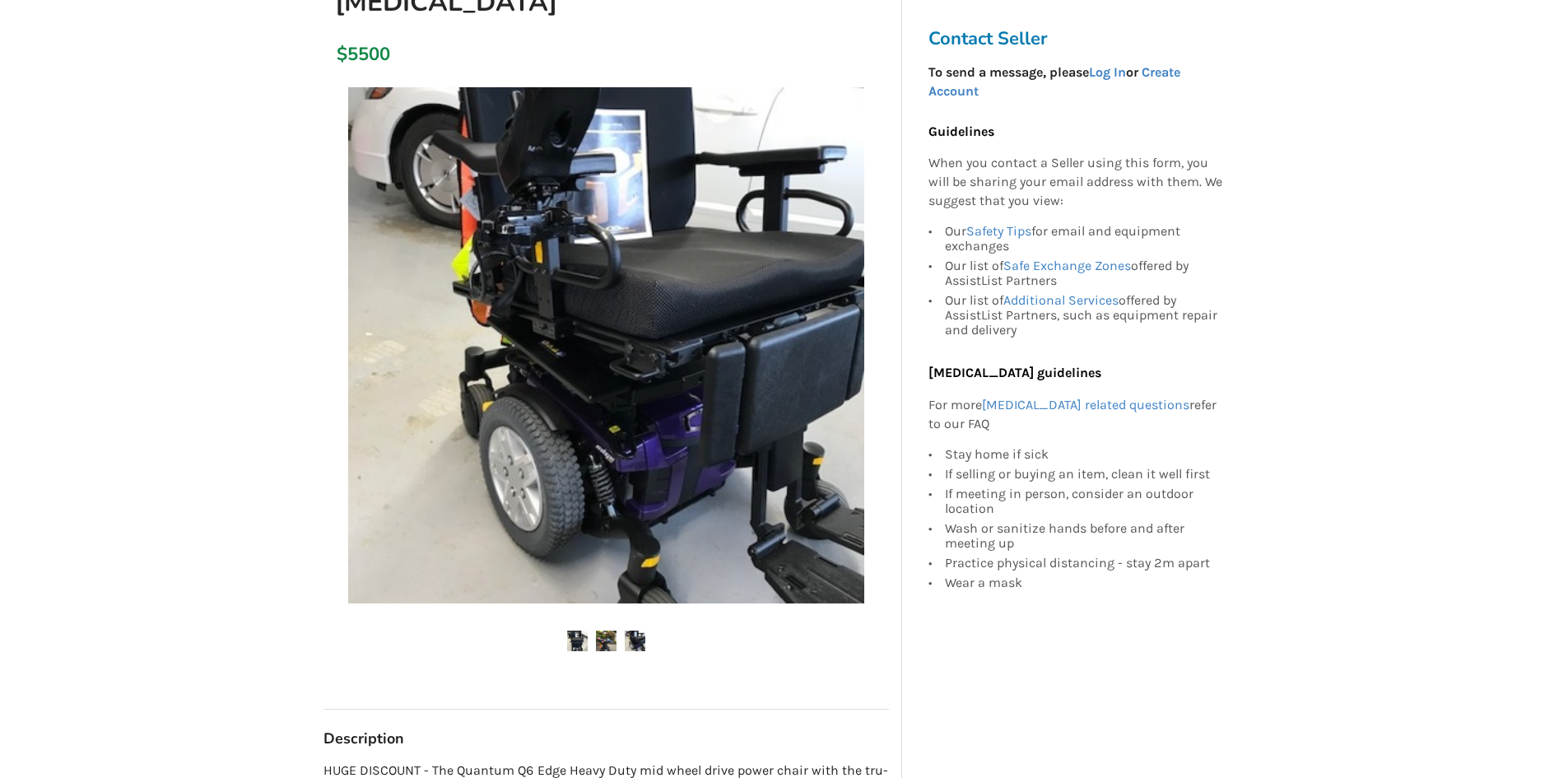
click at [580, 636] on img at bounding box center [577, 640] width 21 height 21
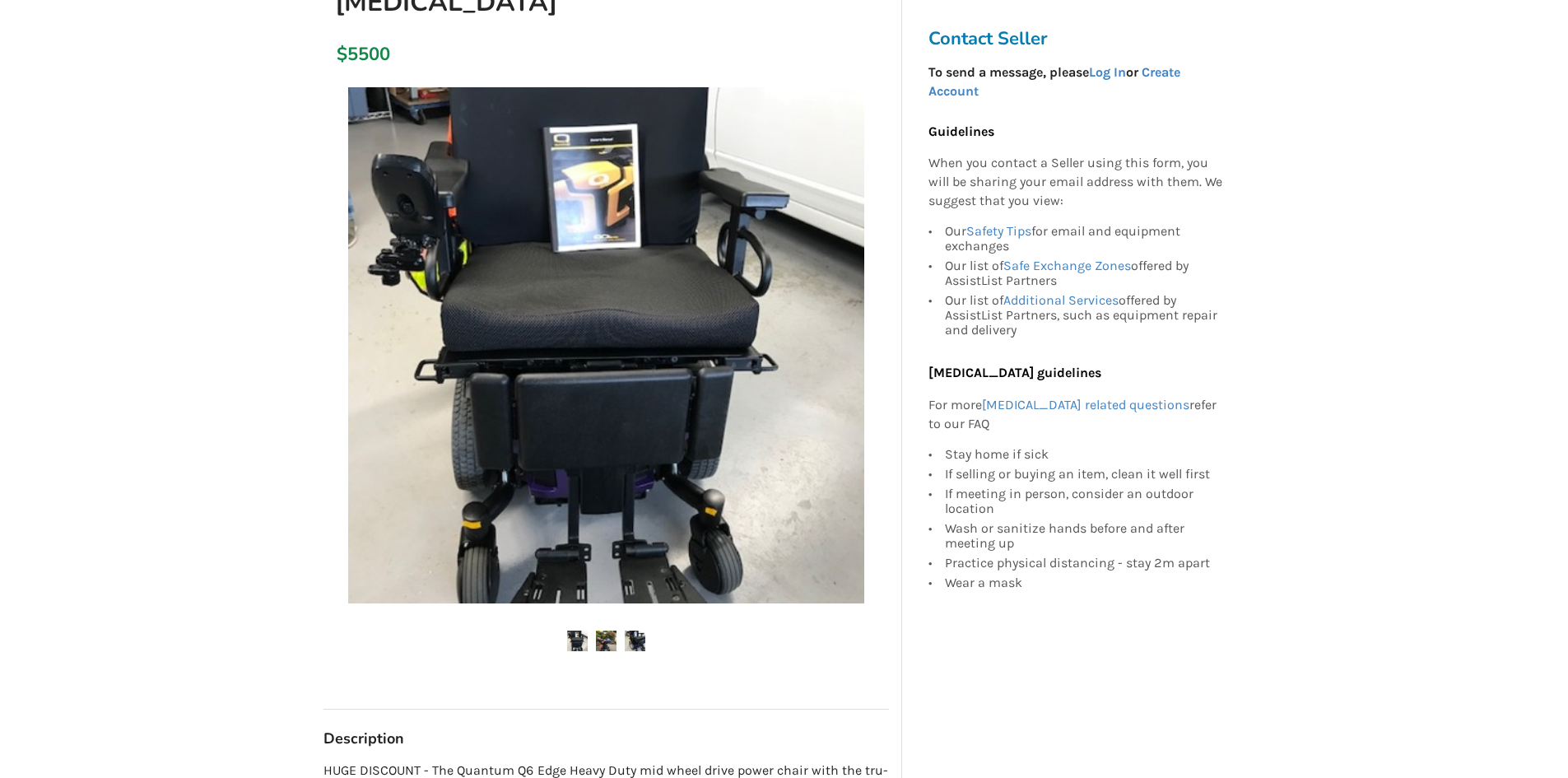
click at [599, 640] on img at bounding box center [606, 640] width 21 height 21
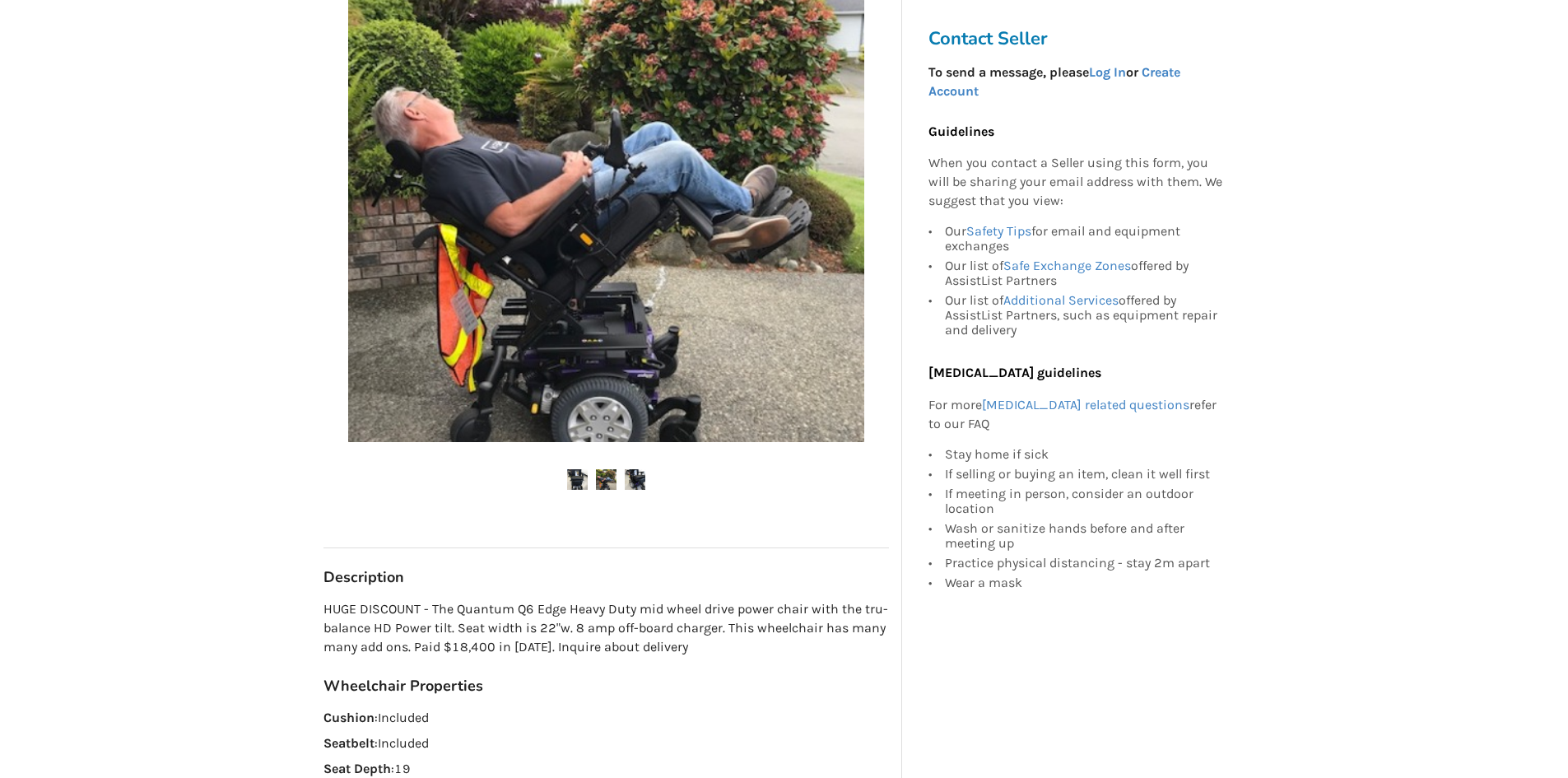
scroll to position [412, 0]
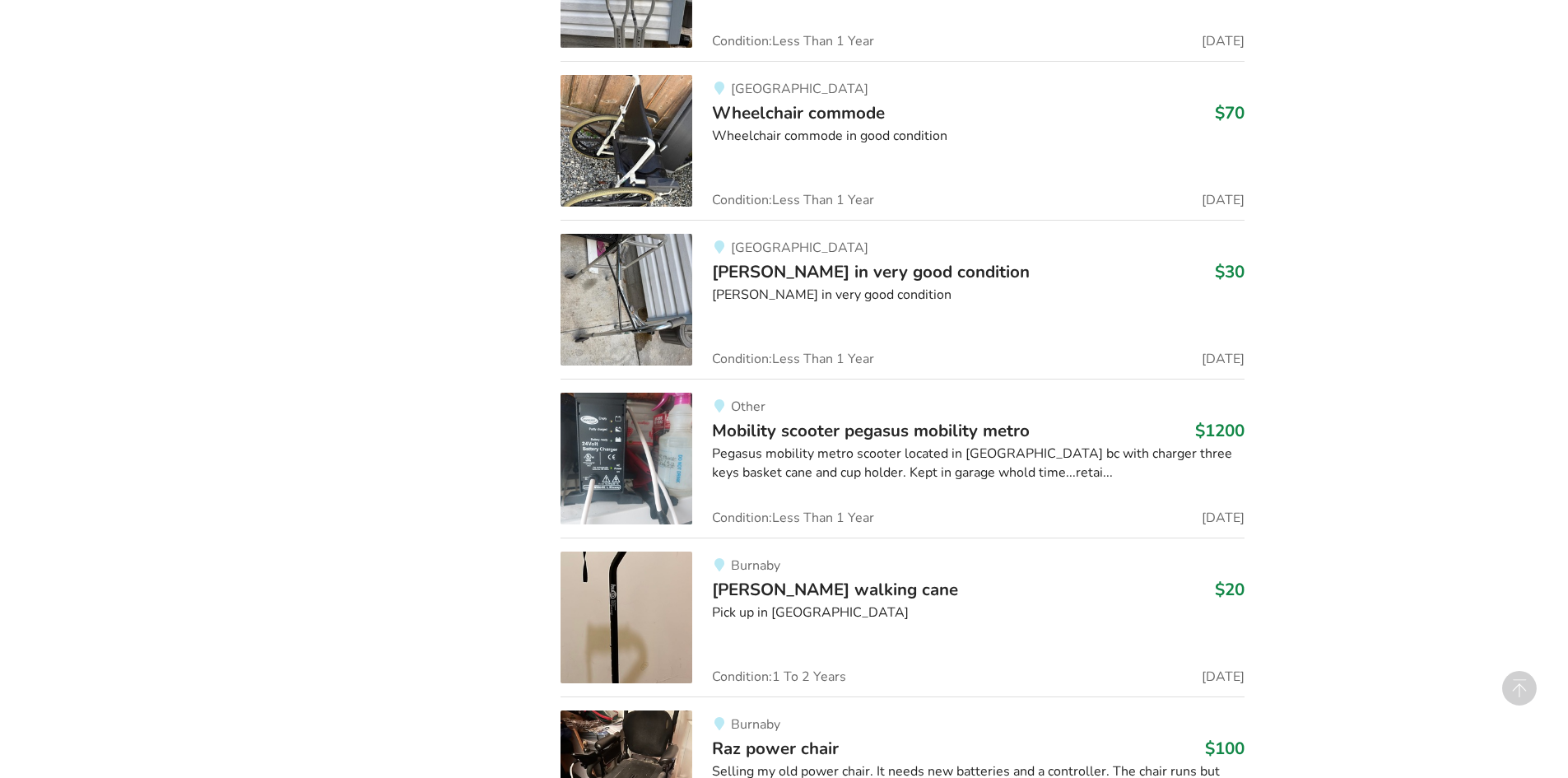
scroll to position [23167, 0]
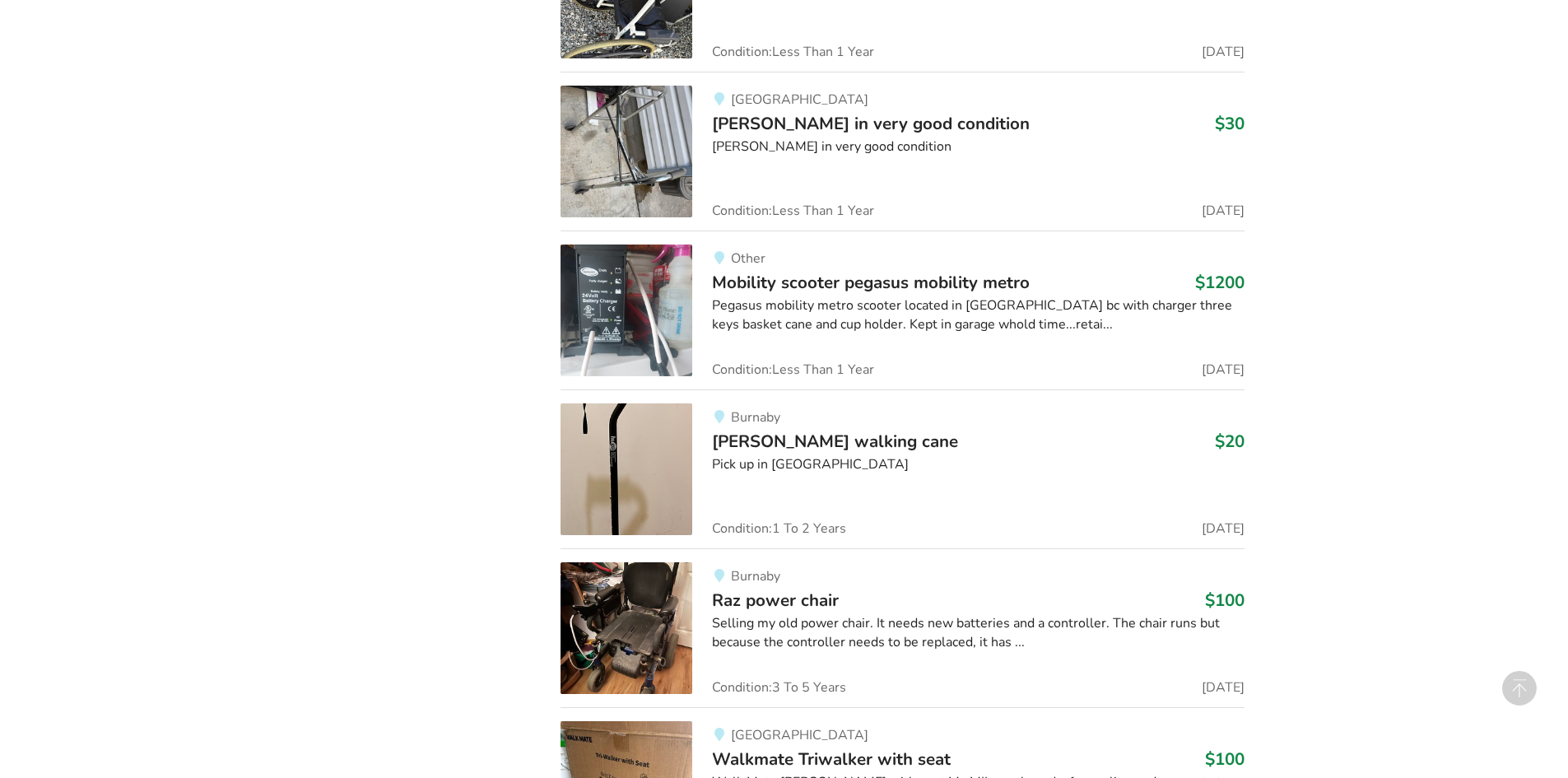
click at [591, 598] on img at bounding box center [626, 628] width 132 height 132
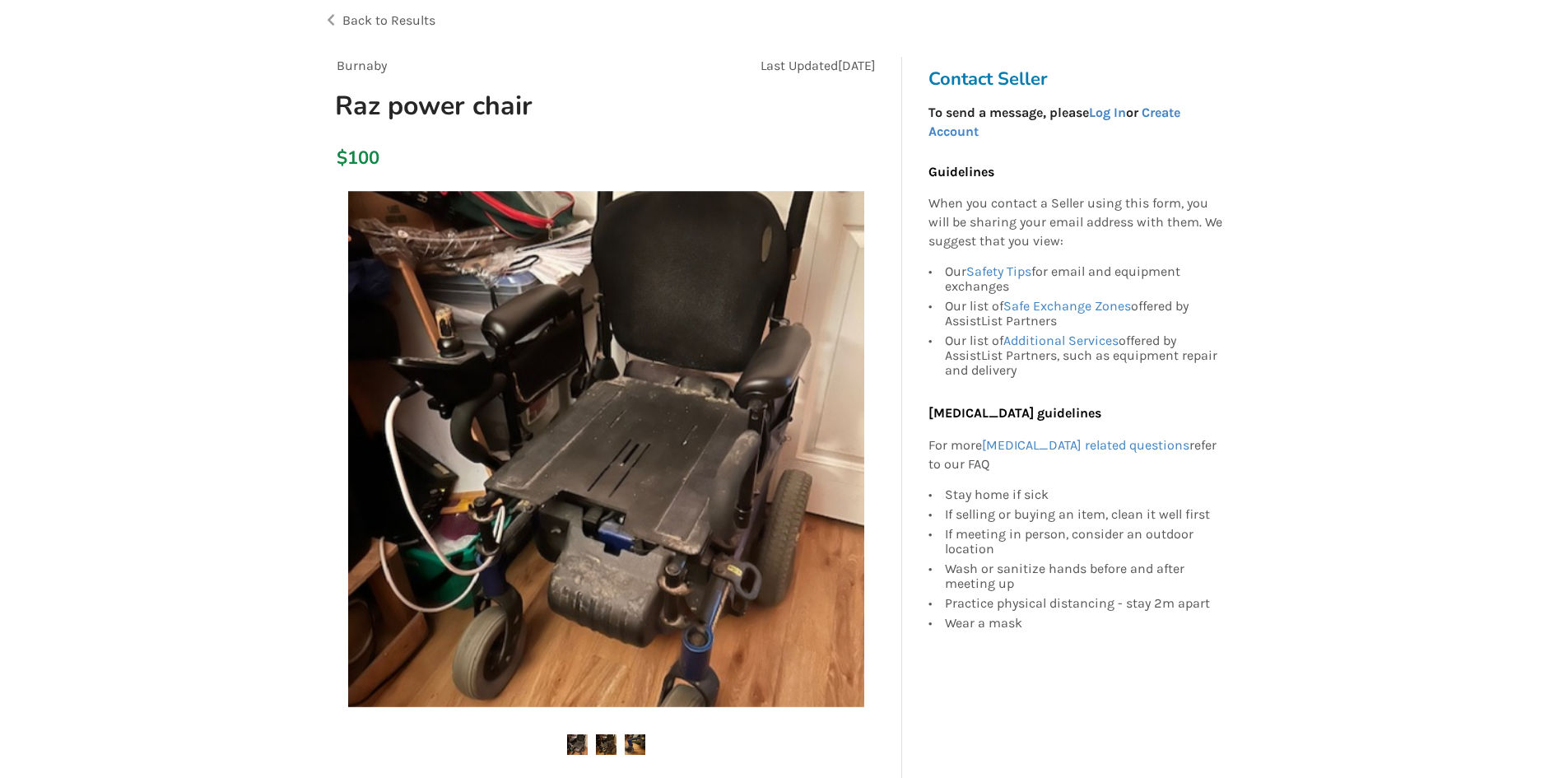
scroll to position [247, 0]
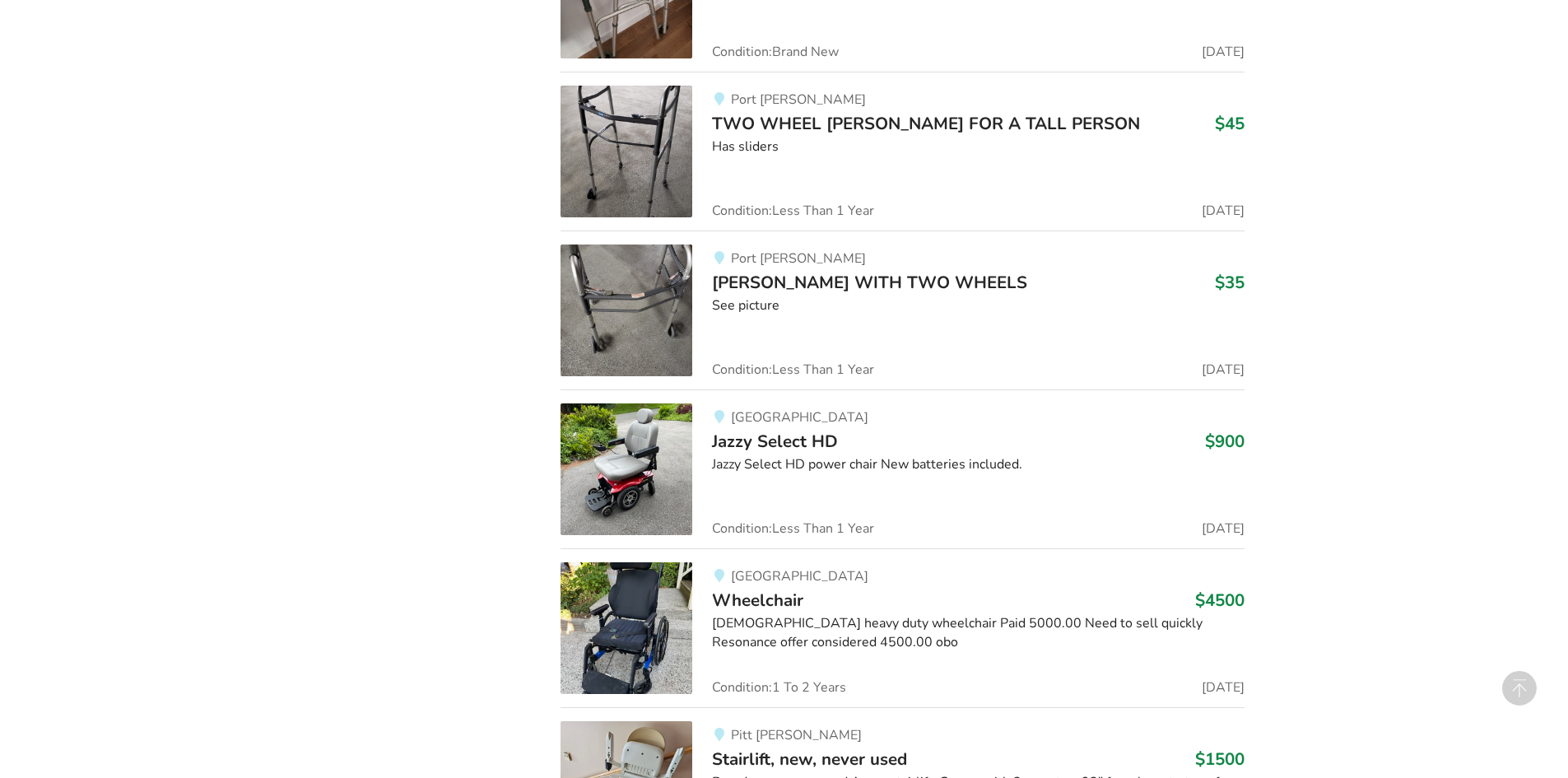
scroll to position [23167, 0]
